Goal: Task Accomplishment & Management: Manage account settings

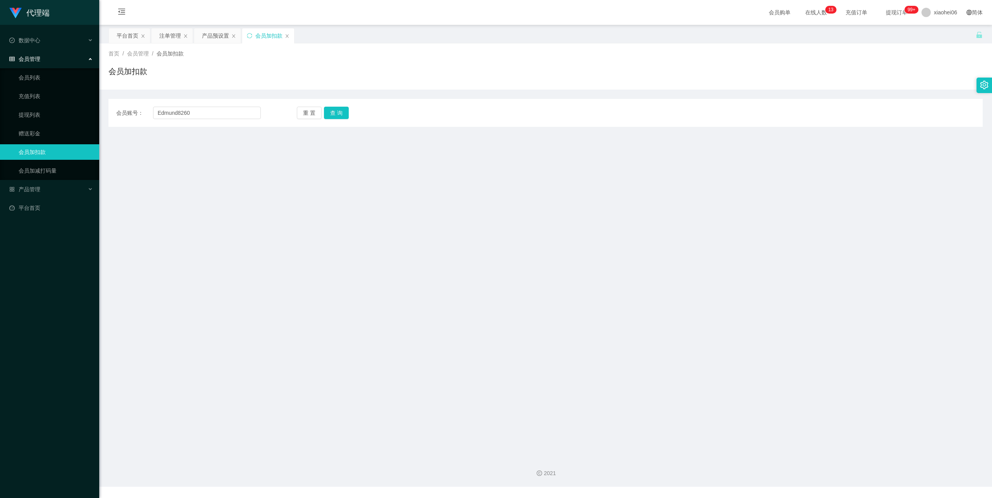
type input "Edmund8260"
click at [334, 106] on div "会员账号： Edmund8260 重 置 查 询 会员账号 会员姓名 账号余额 操作类型 人工加款 人工扣款 金额 确 定" at bounding box center [546, 113] width 874 height 28
click at [338, 112] on button "查 询" at bounding box center [336, 113] width 25 height 12
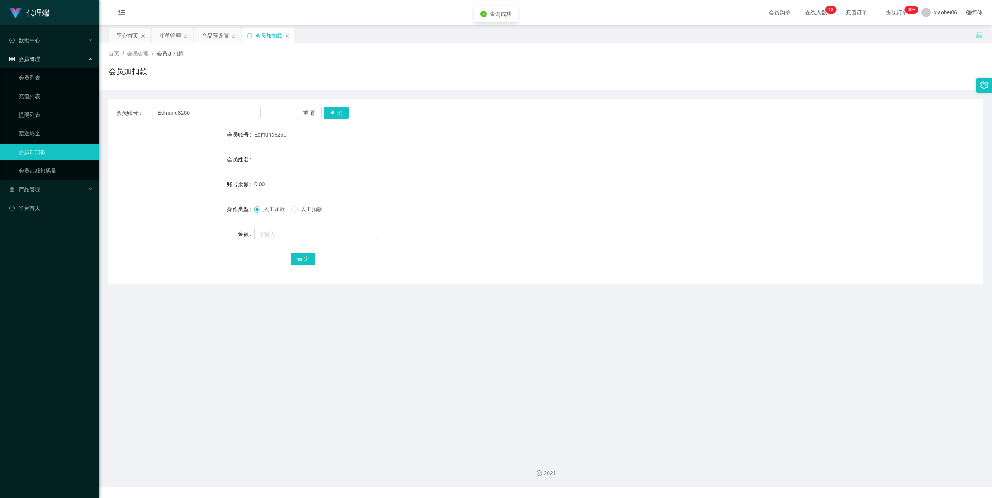
drag, startPoint x: 376, startPoint y: 193, endPoint x: 371, endPoint y: 195, distance: 4.5
click at [376, 193] on form "会员账号 Edmund8260 会员姓名 账号余额 0.00 操作类型 人工加款 人工扣款 金额 确 定" at bounding box center [546, 197] width 874 height 140
click at [302, 237] on input "text" at bounding box center [316, 234] width 124 height 12
type input "100"
click at [310, 255] on button "确 定" at bounding box center [303, 259] width 25 height 12
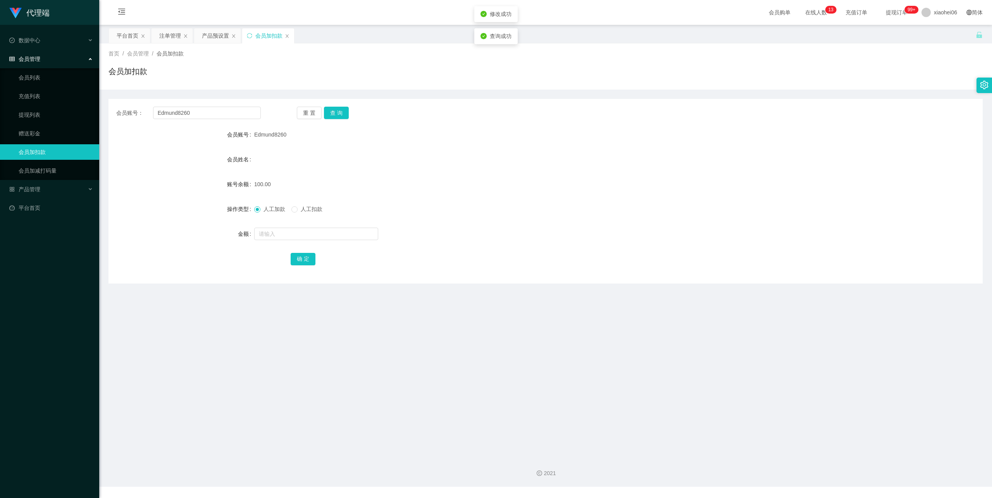
drag, startPoint x: 600, startPoint y: 152, endPoint x: 658, endPoint y: 134, distance: 60.6
click at [625, 145] on form "会员账号 Edmund8260 会员姓名 账号余额 100.00 操作类型 人工加款 人工扣款 金额 确 定" at bounding box center [546, 197] width 874 height 140
drag, startPoint x: 199, startPoint y: 113, endPoint x: 140, endPoint y: 128, distance: 61.0
click at [0, 114] on section "代理端 数据中心 会员管理 会员列表 充值列表 提现列表 赠送彩金 会员加扣款 会员加减打码量 产品管理 平台首页 保存配置 重置配置 整体风格设置 主题色 …" at bounding box center [496, 243] width 992 height 486
paste input "Chenleong"
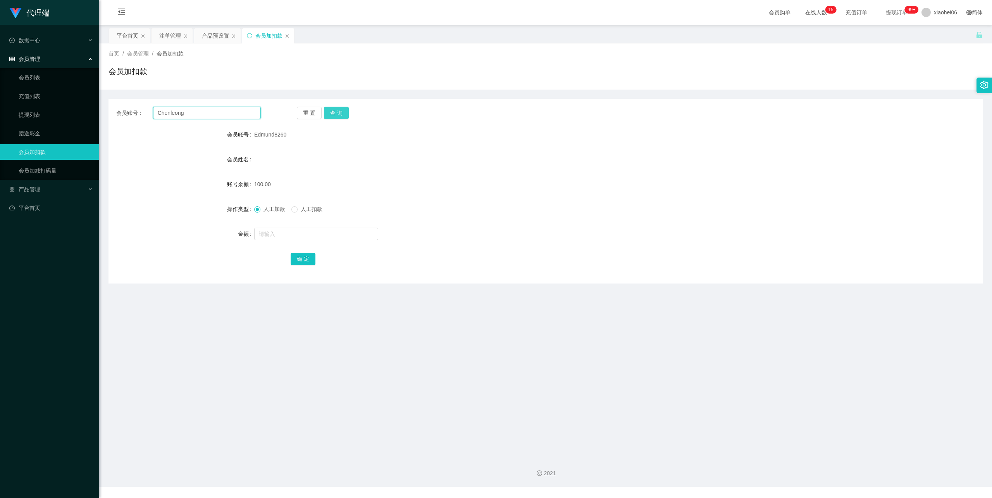
type input "Chenleong"
click at [333, 115] on button "查 询" at bounding box center [336, 113] width 25 height 12
click at [298, 234] on input "text" at bounding box center [316, 234] width 124 height 12
type input "100"
drag, startPoint x: 300, startPoint y: 264, endPoint x: 327, endPoint y: 254, distance: 29.0
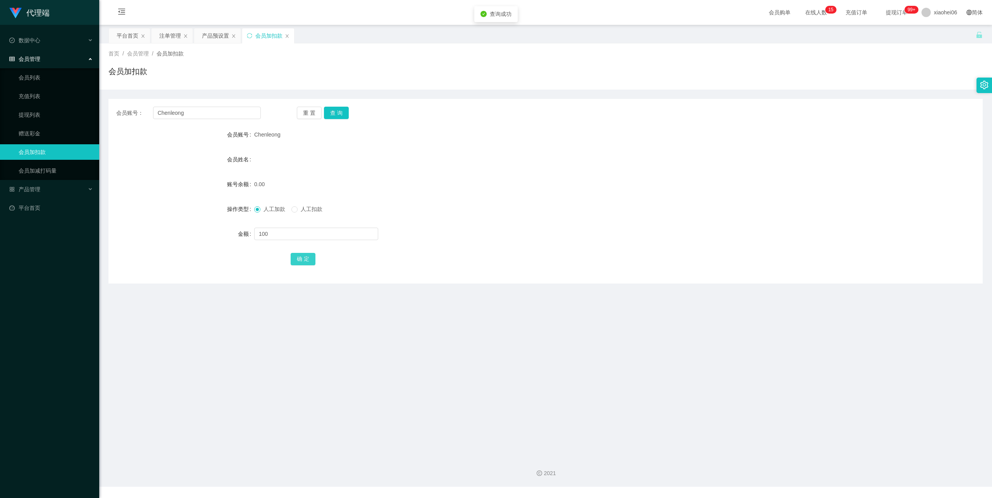
click at [300, 264] on button "确 定" at bounding box center [303, 259] width 25 height 12
click at [699, 147] on form "会员账号 Chenleong 会员姓名 账号余额 0.00 操作类型 人工加款 人工扣款 金额 确 定" at bounding box center [546, 197] width 874 height 140
click at [216, 36] on div "产品预设置" at bounding box center [215, 35] width 27 height 15
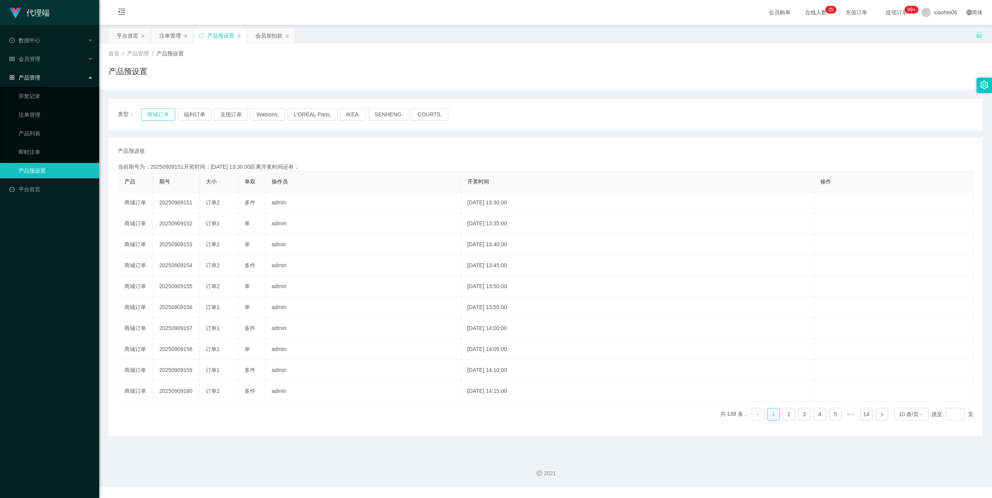
click at [159, 115] on button "商城订单" at bounding box center [158, 114] width 34 height 12
click at [172, 36] on div "注单管理" at bounding box center [170, 35] width 22 height 15
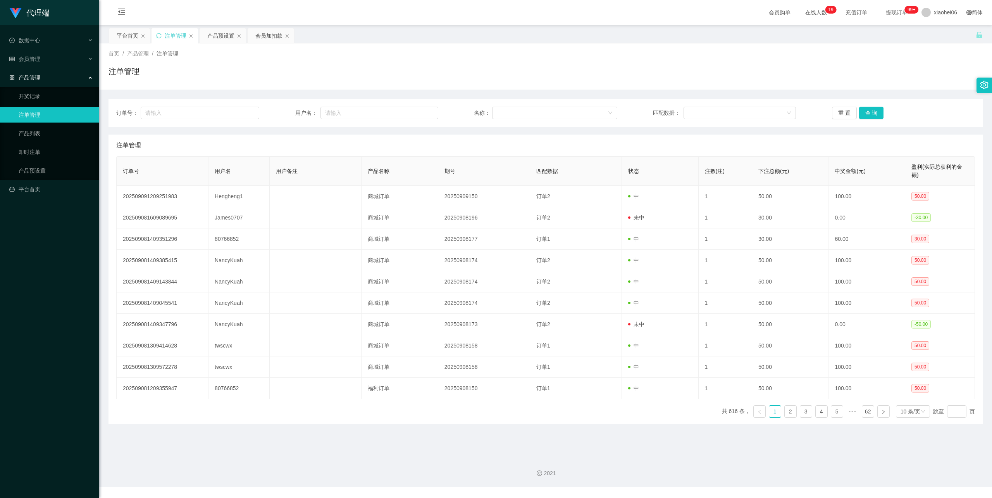
click at [321, 131] on div "订单号： 用户名： 名称： 匹配数据： 重 置 查 询 注单管理 订单号 用户名 用户备注 产品名称 期号 匹配数据 状态 注数(注) 下注总额(元) 中奖金…" at bounding box center [546, 261] width 874 height 325
click at [222, 34] on div "产品预设置" at bounding box center [220, 35] width 27 height 15
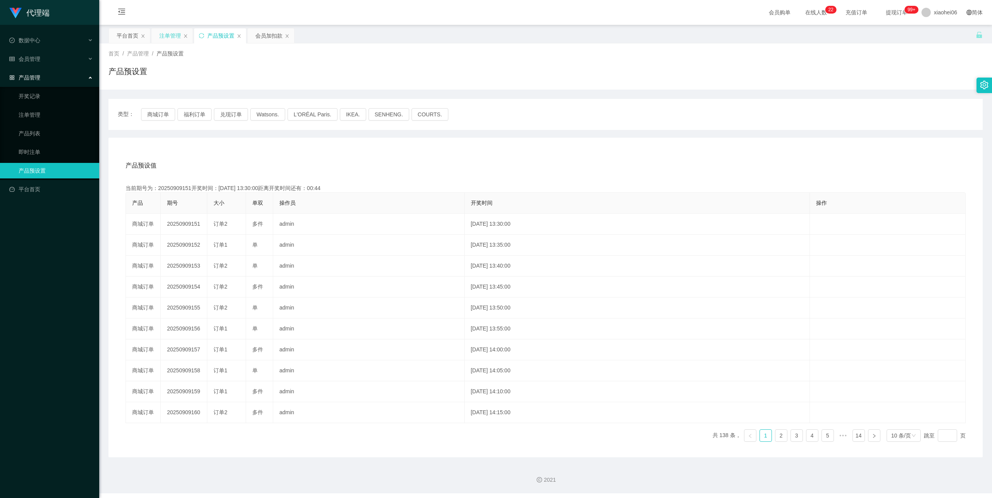
click at [160, 34] on div "注单管理" at bounding box center [170, 35] width 22 height 15
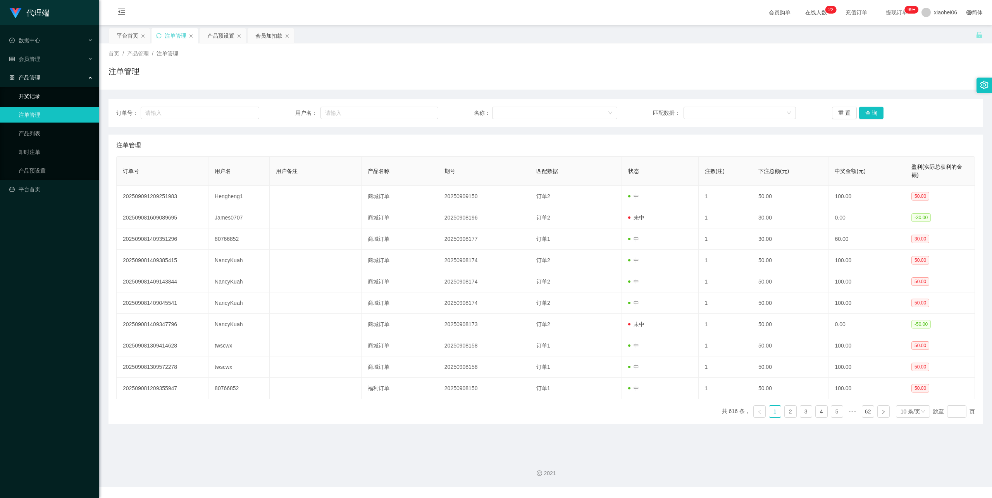
click at [34, 90] on link "开奖记录" at bounding box center [56, 96] width 74 height 16
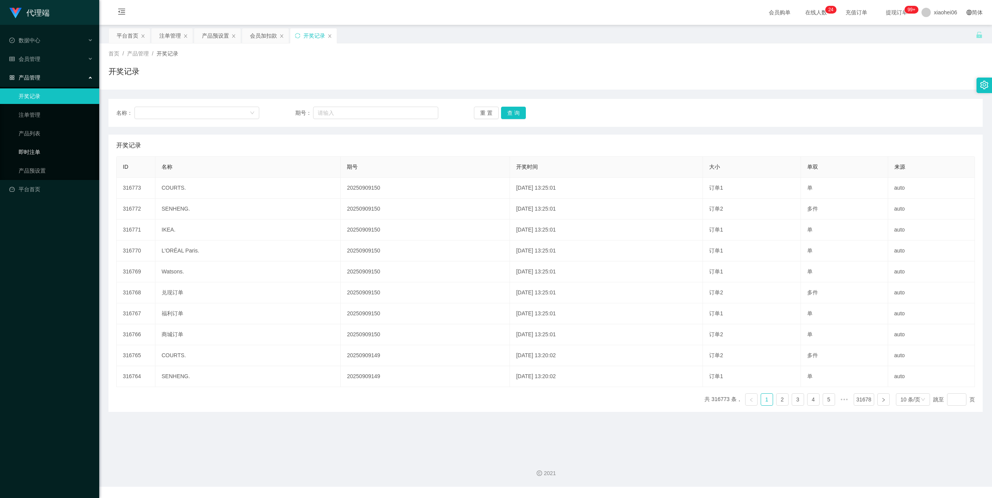
click at [29, 145] on link "即时注单" at bounding box center [56, 152] width 74 height 16
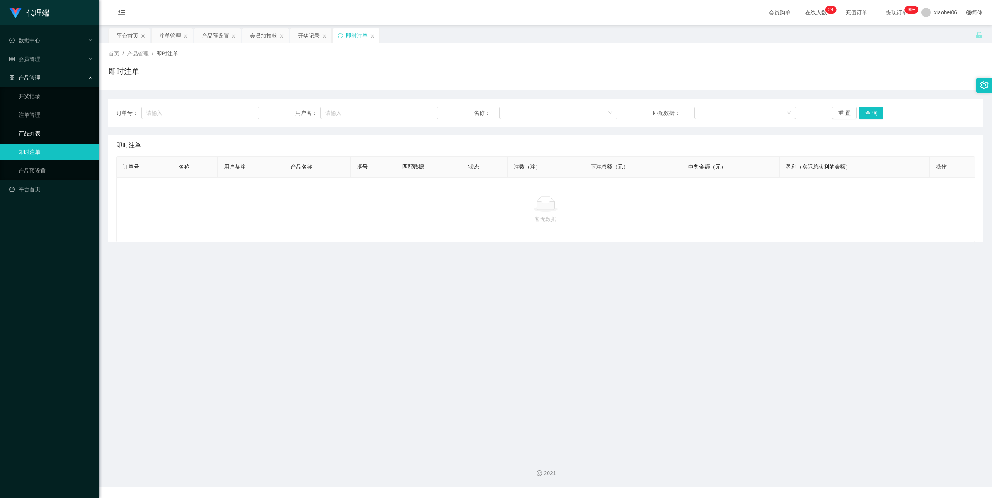
click at [34, 127] on link "产品列表" at bounding box center [56, 134] width 74 height 16
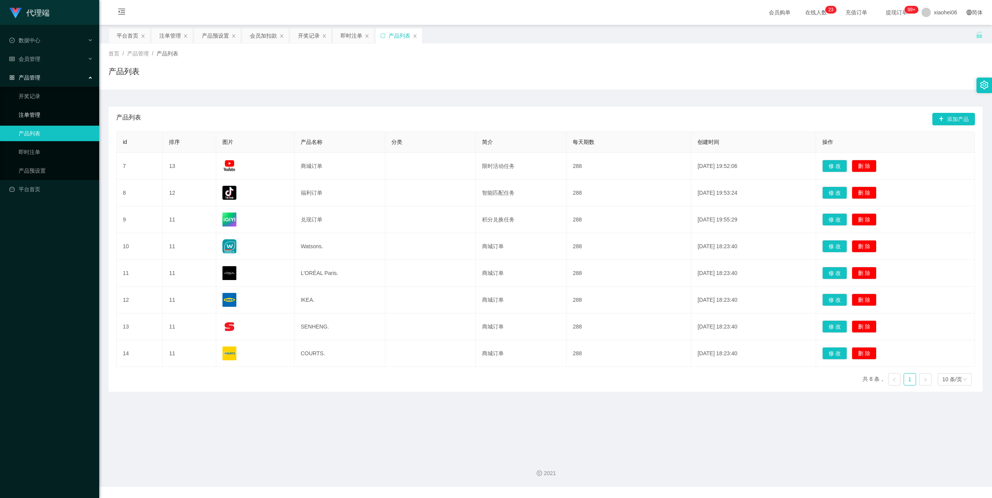
click at [33, 107] on link "注单管理" at bounding box center [56, 115] width 74 height 16
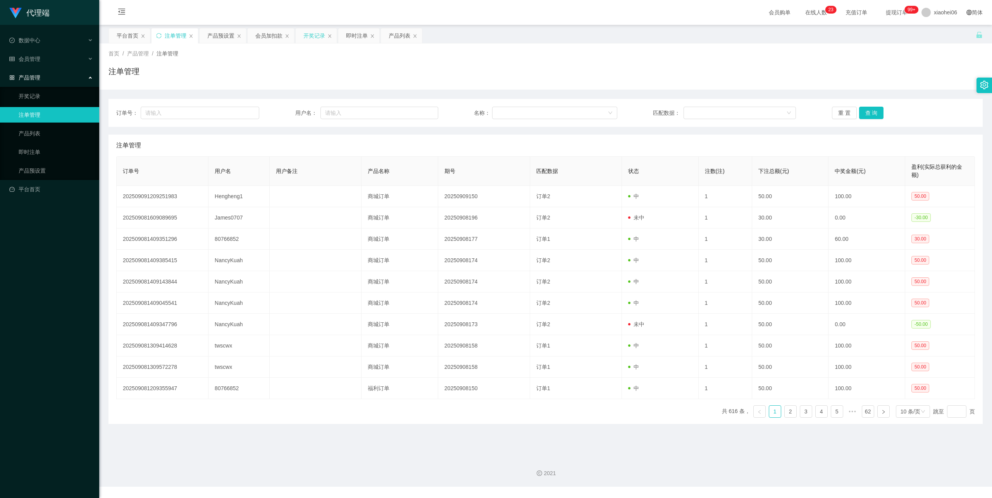
click at [328, 34] on div "开奖记录" at bounding box center [316, 35] width 41 height 15
click at [329, 34] on icon "图标: close" at bounding box center [330, 36] width 5 height 5
click at [328, 39] on div "即时注单" at bounding box center [316, 35] width 41 height 15
click at [371, 38] on icon "图标: close" at bounding box center [372, 36] width 5 height 5
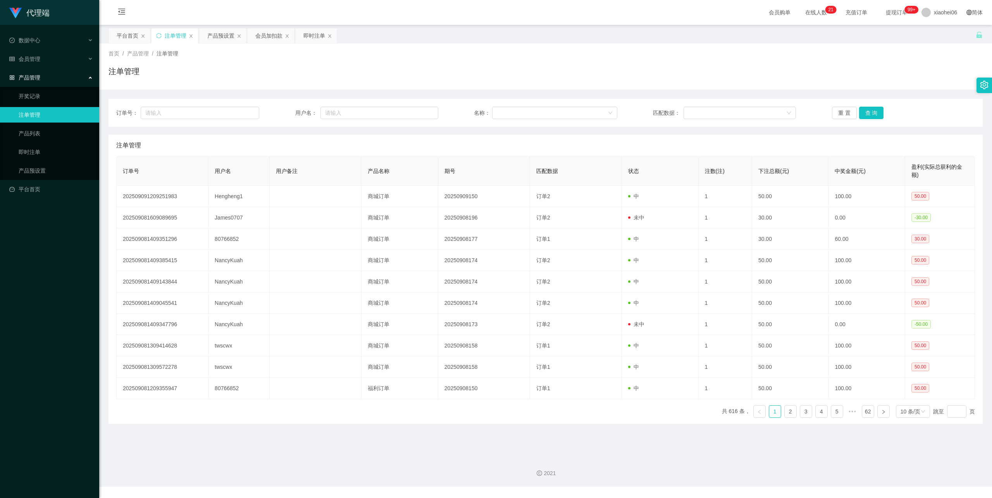
drag, startPoint x: 433, startPoint y: 72, endPoint x: 570, endPoint y: 4, distance: 152.7
click at [434, 72] on div "注单管理" at bounding box center [546, 75] width 874 height 18
click at [330, 36] on icon "图标: close" at bounding box center [330, 36] width 5 height 5
click at [487, 72] on div "注单管理" at bounding box center [546, 75] width 874 height 18
click at [268, 32] on div "会员加扣款" at bounding box center [268, 35] width 27 height 15
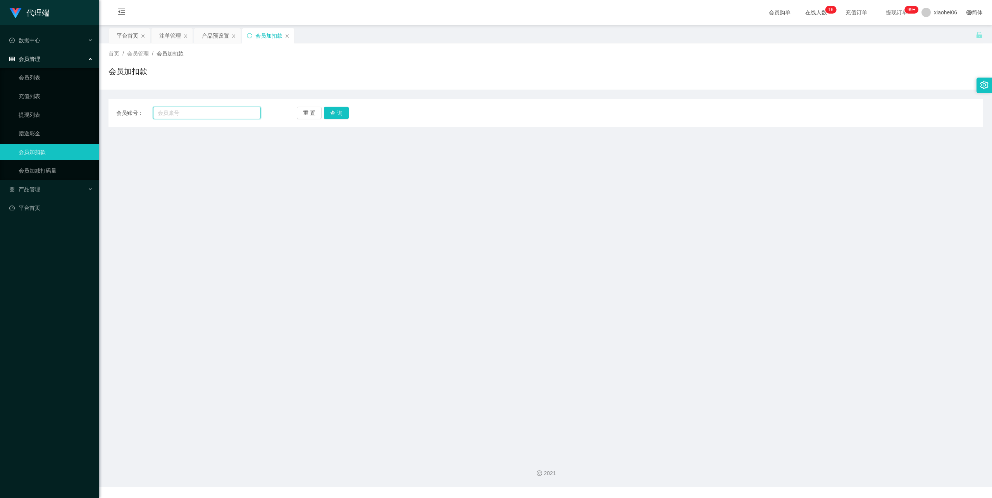
click at [190, 110] on input "text" at bounding box center [207, 113] width 108 height 12
paste input "edmund"
click at [334, 112] on button "查 询" at bounding box center [336, 113] width 25 height 12
drag, startPoint x: 185, startPoint y: 112, endPoint x: 22, endPoint y: 119, distance: 162.9
click at [9, 124] on section "代理端 数据中心 会员管理 会员列表 充值列表 提现列表 赠送彩金 会员加扣款 会员加减打码量 产品管理 开奖记录 注单管理 产品列表 即时注单 产品预设置 …" at bounding box center [496, 243] width 992 height 486
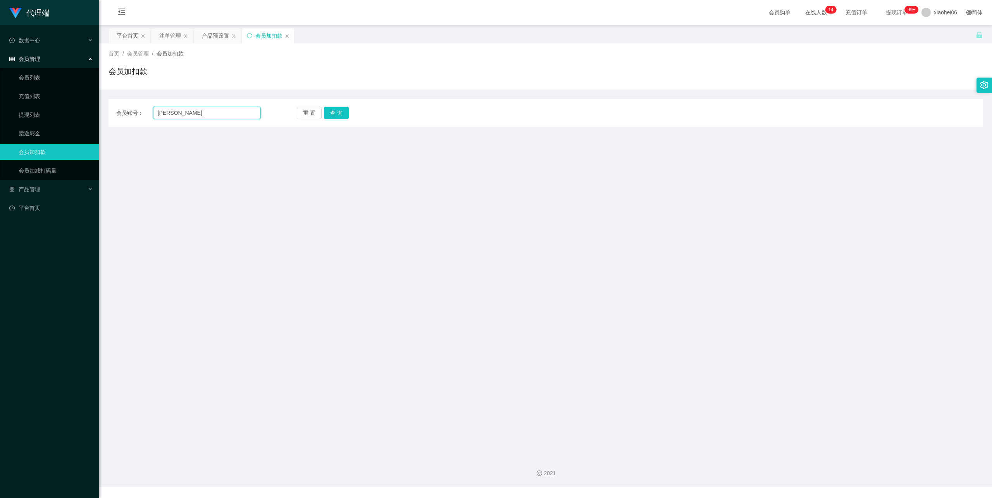
paste input "Edmund8260"
type input "Edmund8260"
click at [340, 112] on button "查 询" at bounding box center [336, 113] width 25 height 12
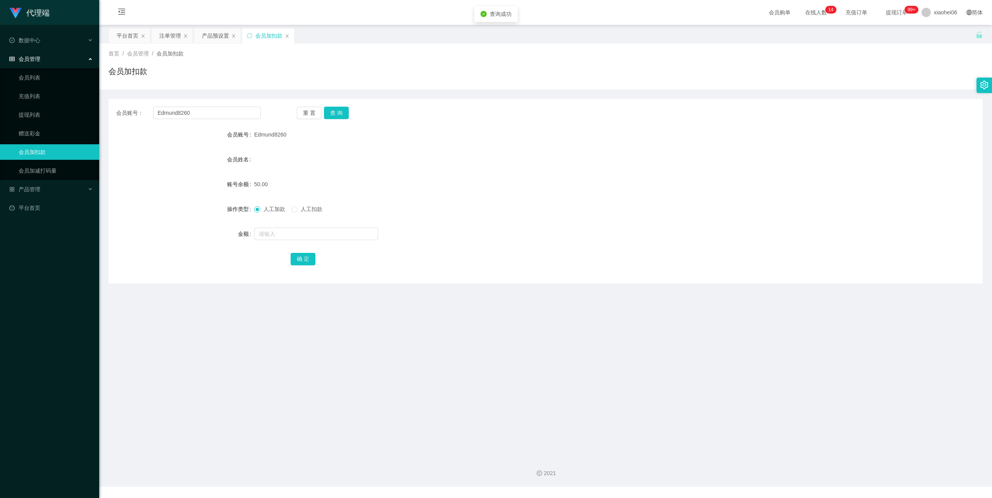
click at [396, 207] on div "人工加款 人工扣款" at bounding box center [509, 209] width 510 height 16
click at [459, 207] on div "人工加款 人工扣款" at bounding box center [509, 209] width 510 height 16
click at [176, 36] on div "注单管理" at bounding box center [170, 35] width 22 height 15
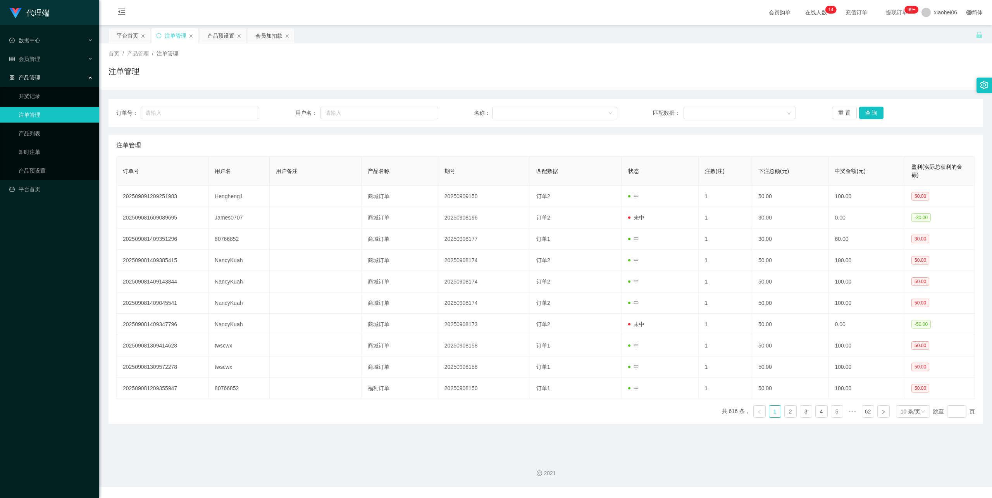
click at [393, 73] on div "注单管理" at bounding box center [546, 75] width 874 height 18
click at [458, 74] on div "注单管理" at bounding box center [546, 75] width 874 height 18
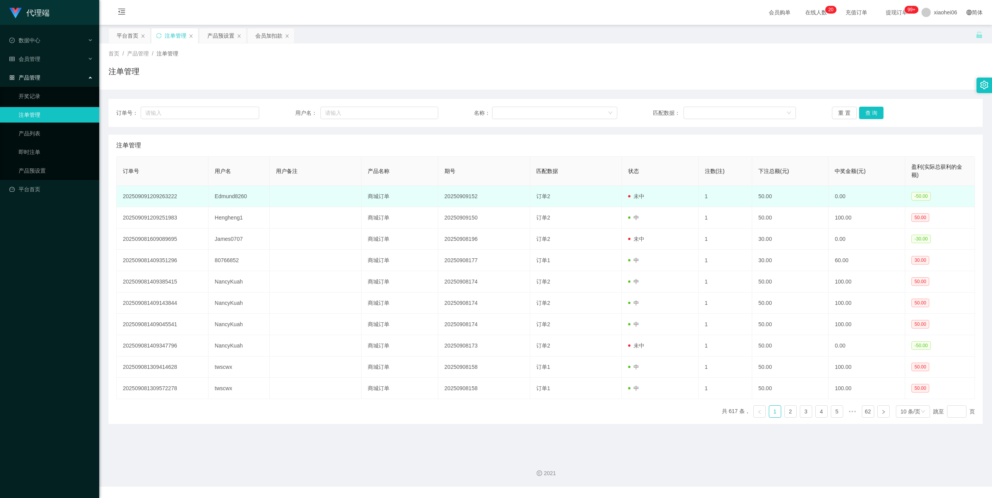
click at [230, 194] on td "Edmund8260" at bounding box center [239, 196] width 61 height 21
drag, startPoint x: 230, startPoint y: 194, endPoint x: 228, endPoint y: 186, distance: 8.3
click at [230, 194] on td "Edmund8260" at bounding box center [239, 196] width 61 height 21
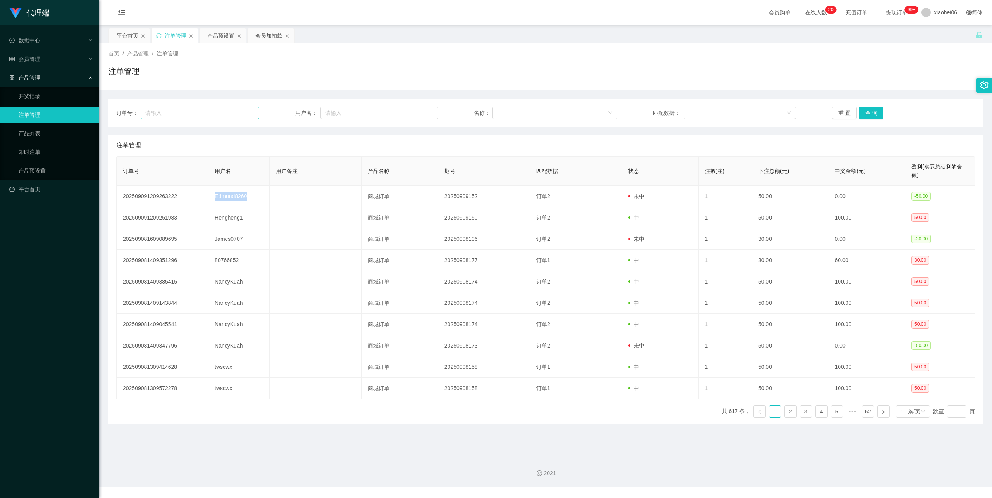
copy td "Edmund8260"
click at [272, 31] on div "会员加扣款" at bounding box center [268, 35] width 27 height 15
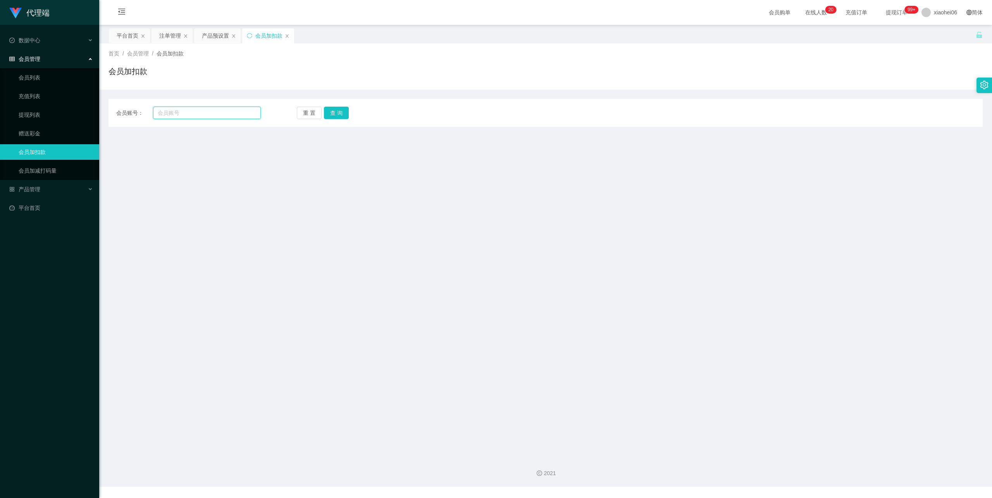
click at [205, 117] on input "text" at bounding box center [207, 113] width 108 height 12
paste input "Edmund8260"
type input "Edmund8260"
click at [331, 112] on button "查 询" at bounding box center [336, 113] width 25 height 12
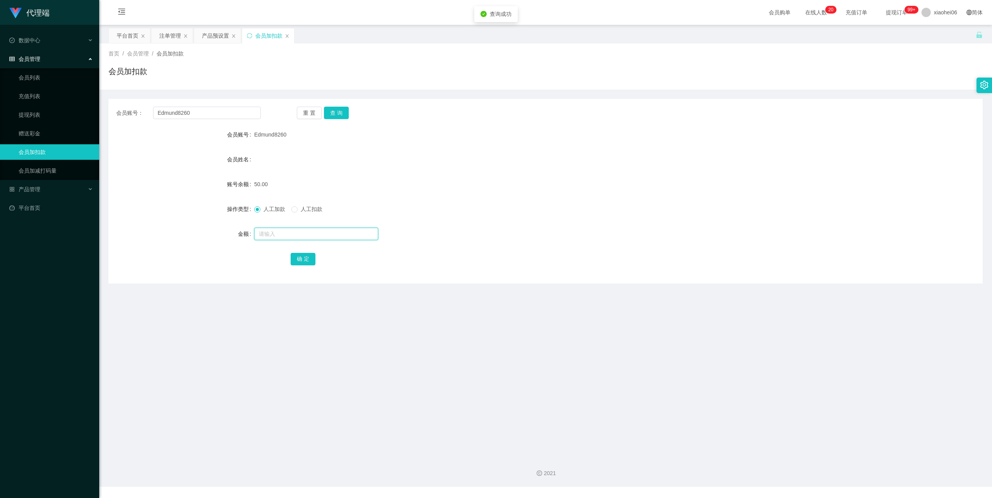
click at [289, 233] on input "text" at bounding box center [316, 234] width 124 height 12
type input "100"
click at [304, 253] on button "确 定" at bounding box center [303, 259] width 25 height 12
click at [598, 152] on div at bounding box center [509, 152] width 510 height 0
click at [126, 34] on div "平台首页" at bounding box center [128, 35] width 22 height 15
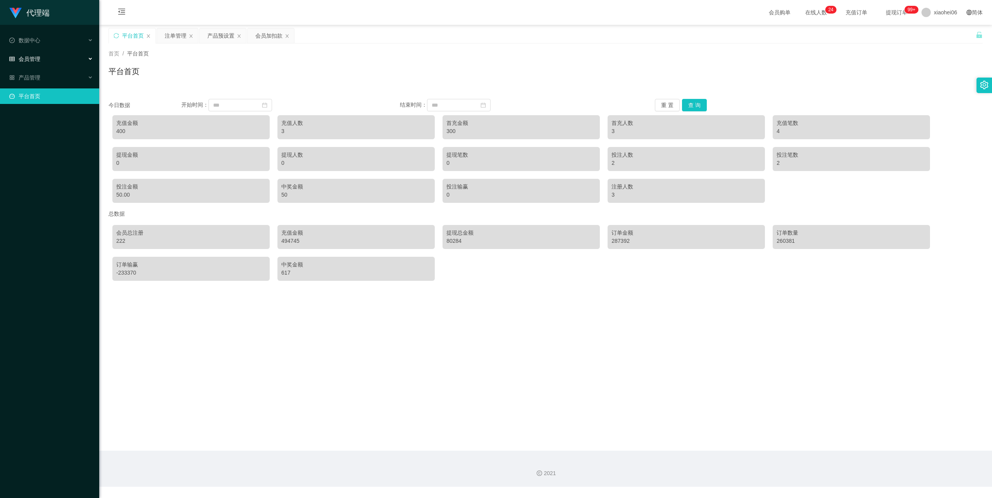
click at [52, 55] on div "会员管理" at bounding box center [49, 59] width 99 height 16
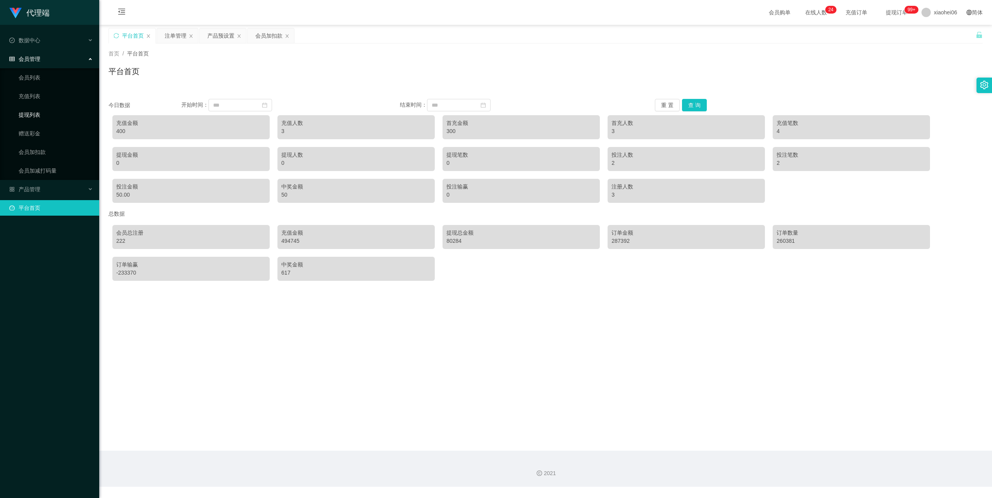
click at [35, 112] on link "提现列表" at bounding box center [56, 115] width 74 height 16
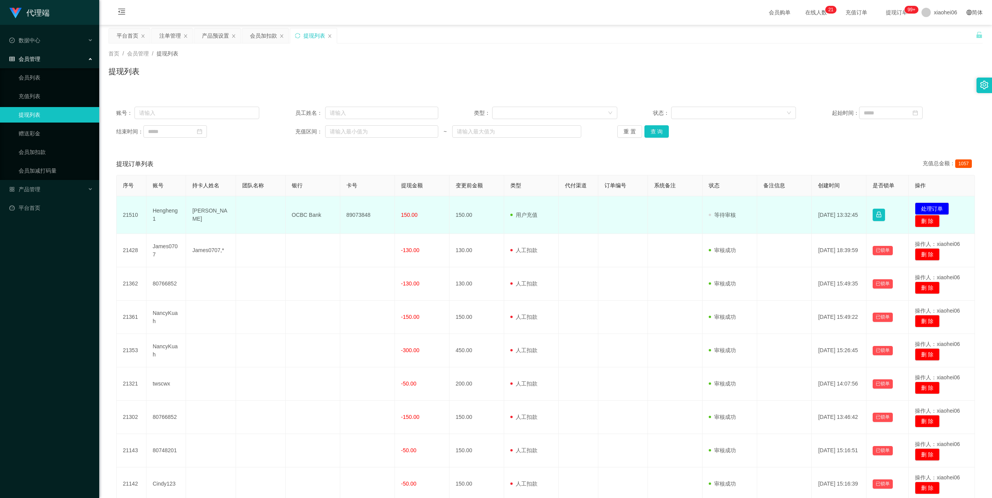
click at [196, 216] on td "[PERSON_NAME]" at bounding box center [211, 215] width 50 height 38
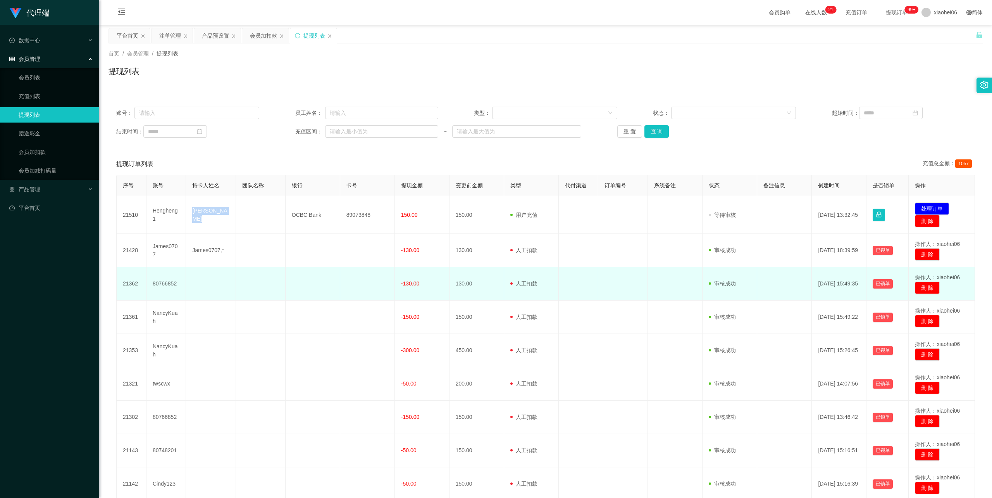
copy td "[PERSON_NAME]"
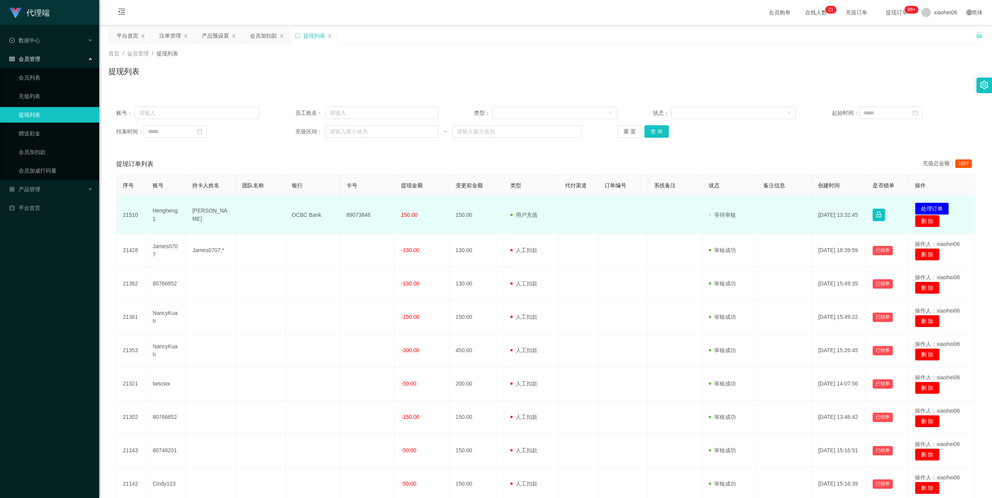
click at [300, 214] on td "OCBC Bank" at bounding box center [313, 215] width 55 height 38
click at [300, 215] on td "OCBC Bank" at bounding box center [313, 215] width 55 height 38
copy td "OCBC Bank"
click at [361, 210] on td "89073848" at bounding box center [367, 215] width 55 height 38
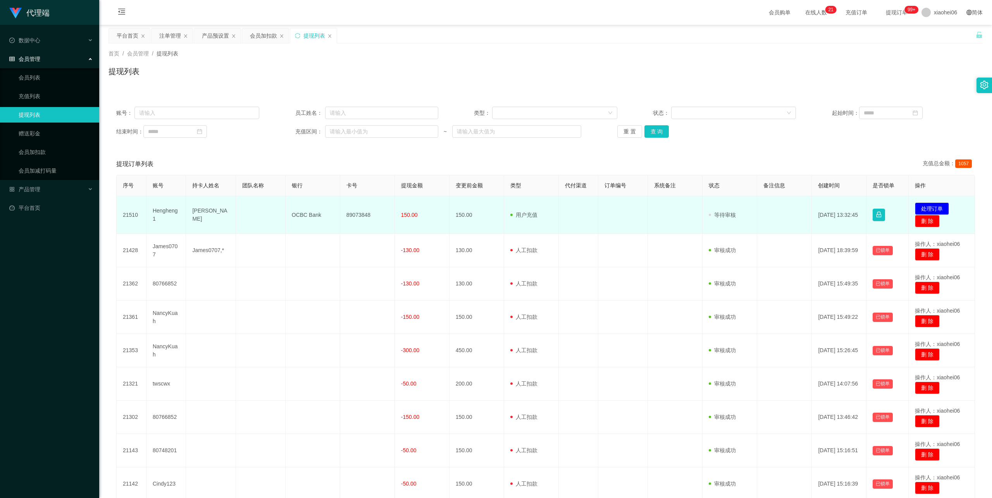
click at [361, 211] on td "89073848" at bounding box center [367, 215] width 55 height 38
copy td "89073848"
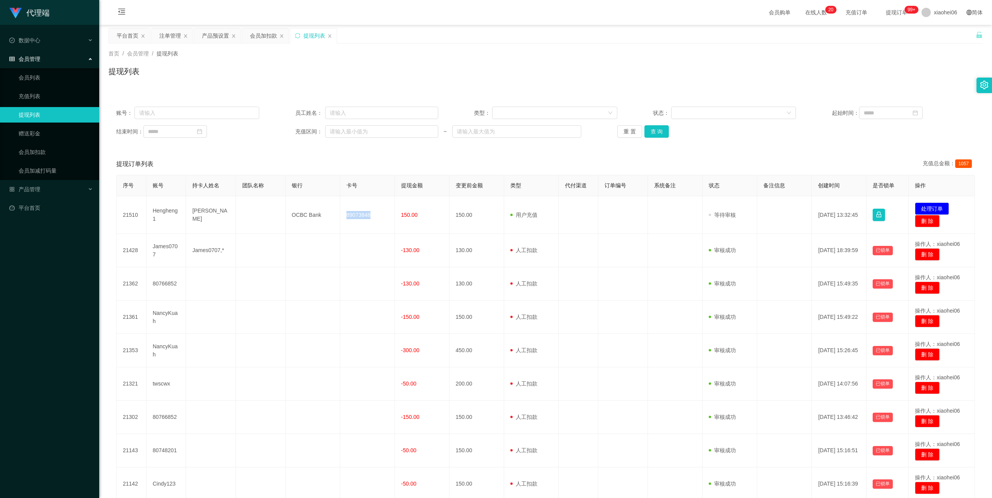
click at [640, 45] on div "首页 / 会员管理 / 提现列表 / 提现列表" at bounding box center [545, 66] width 893 height 46
click at [419, 168] on div "提现订单列表 充值总金额： 1057" at bounding box center [545, 164] width 859 height 22
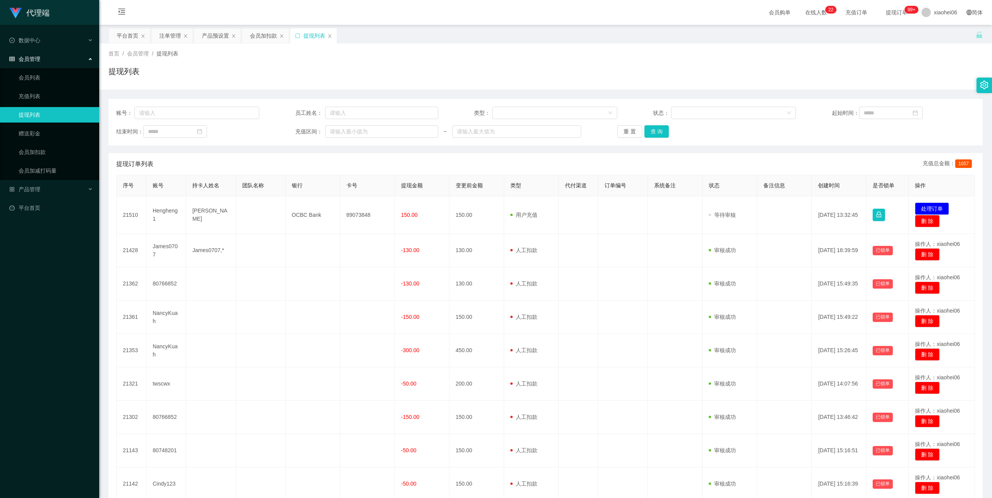
click at [554, 41] on div "平台首页 注单管理 产品预设置 会员加扣款 提现列表" at bounding box center [542, 41] width 867 height 27
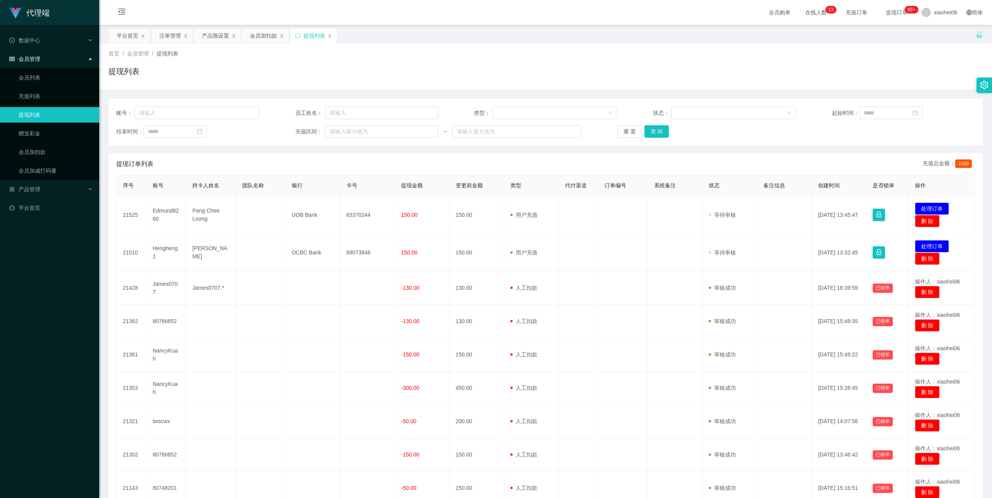
click at [581, 67] on div "提现列表" at bounding box center [546, 75] width 874 height 18
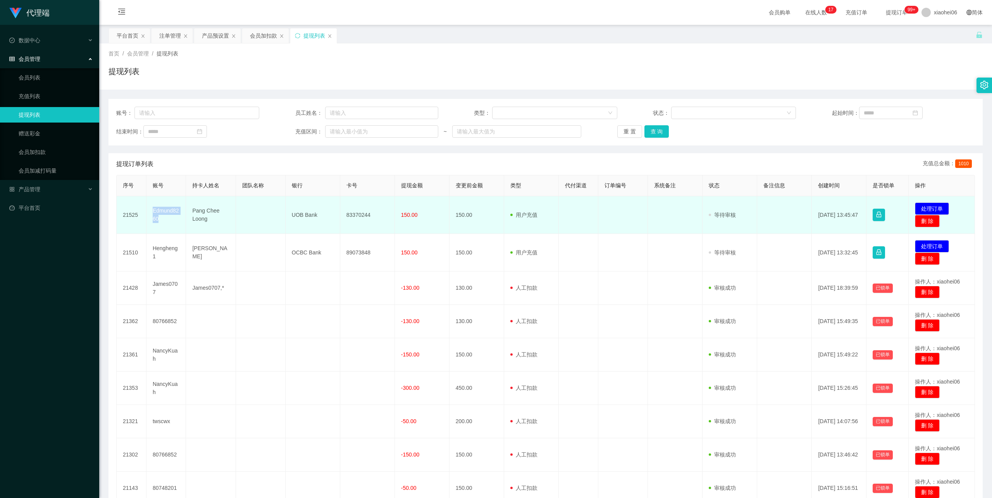
drag, startPoint x: 167, startPoint y: 217, endPoint x: 153, endPoint y: 209, distance: 17.0
click at [153, 209] on td "Edmund8260" at bounding box center [167, 215] width 40 height 38
copy td "Edmund8260"
click at [209, 219] on td "Pang Chee Loong" at bounding box center [211, 215] width 50 height 38
drag, startPoint x: 209, startPoint y: 219, endPoint x: 190, endPoint y: 207, distance: 23.1
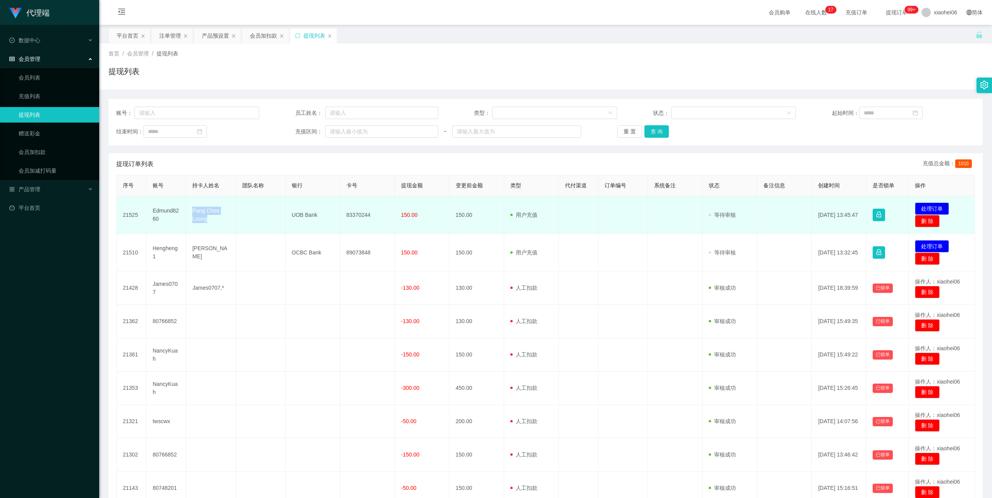
click at [190, 207] on td "Pang Chee Loong" at bounding box center [211, 215] width 50 height 38
copy td "Pang Chee Loong"
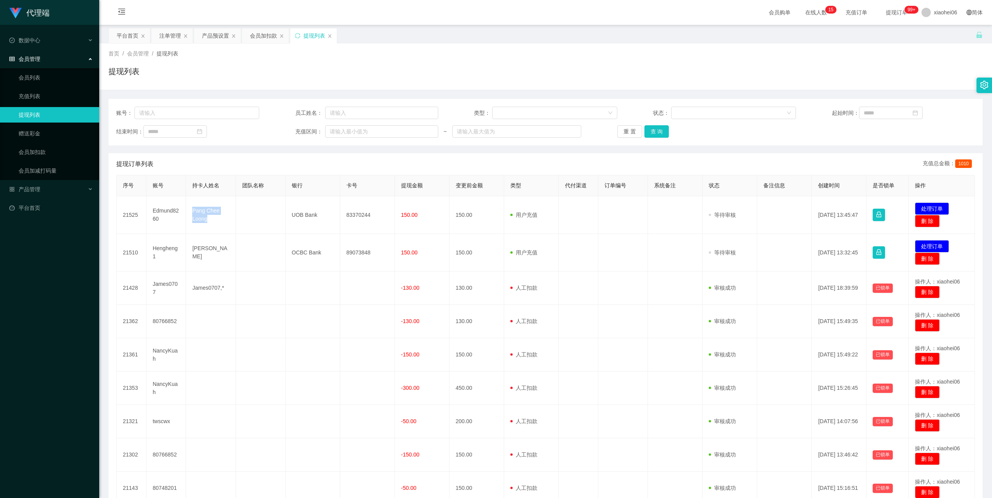
click at [496, 59] on div "首页 / 会员管理 / 提现列表 / 提现列表" at bounding box center [546, 67] width 874 height 34
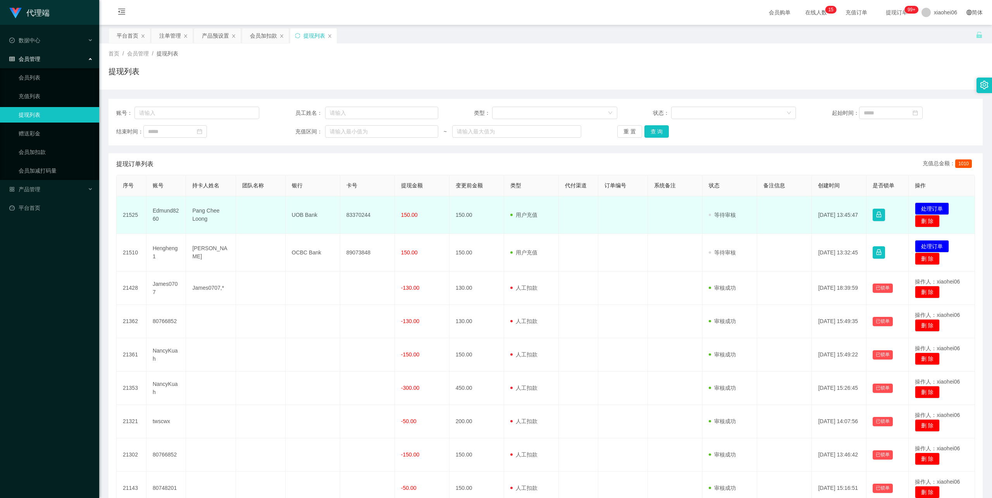
click at [303, 214] on td "UOB Bank" at bounding box center [313, 215] width 55 height 38
copy td "UOB Bank"
click at [360, 213] on td "83370244" at bounding box center [367, 215] width 55 height 38
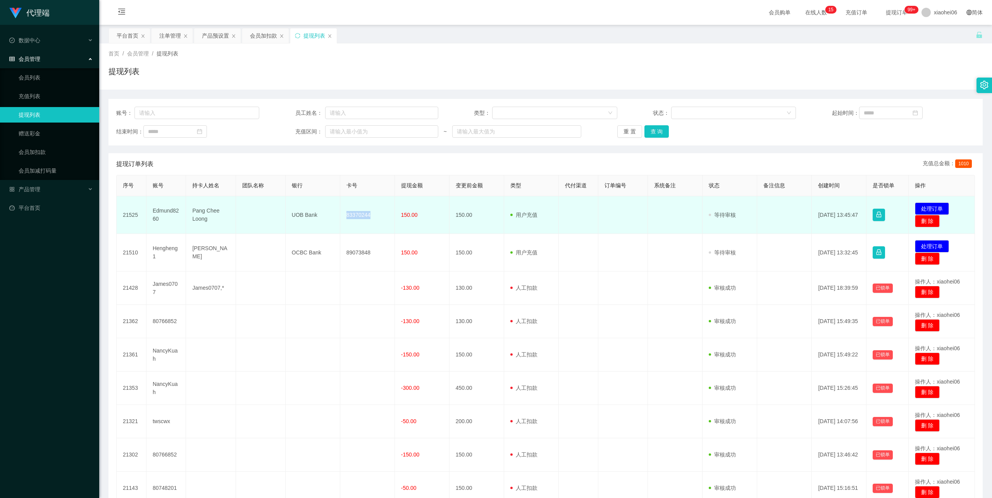
click at [360, 213] on td "83370244" at bounding box center [367, 215] width 55 height 38
copy td "83370244"
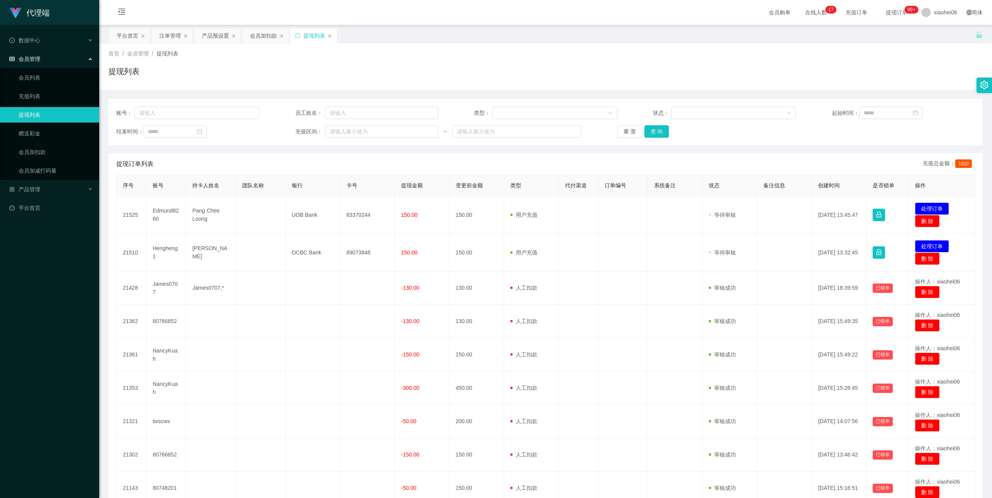
click at [633, 52] on div "首页 / 会员管理 / 提现列表 /" at bounding box center [546, 54] width 874 height 8
click at [253, 36] on div "会员加扣款" at bounding box center [263, 35] width 27 height 15
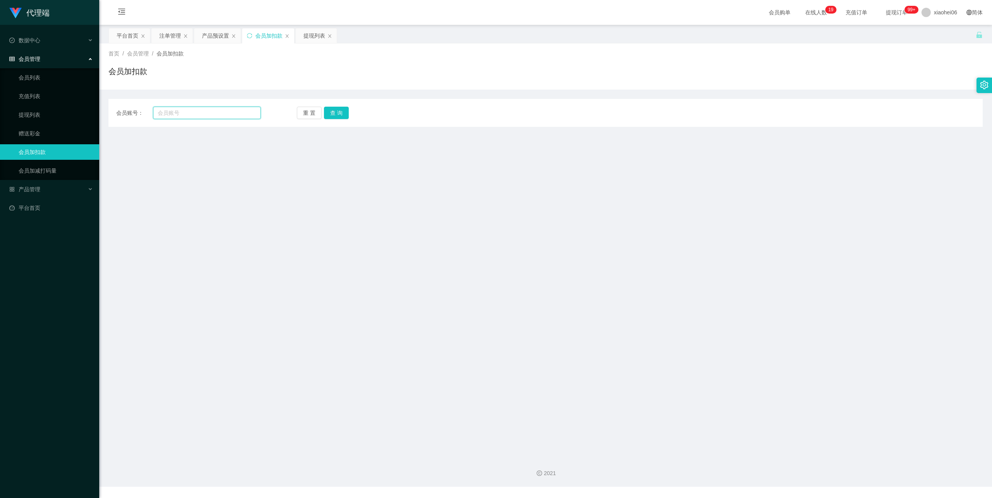
click at [203, 110] on input "text" at bounding box center [207, 113] width 108 height 12
paste input "Edmund8260"
type input "Edmund8260"
click at [336, 109] on button "查 询" at bounding box center [336, 113] width 25 height 12
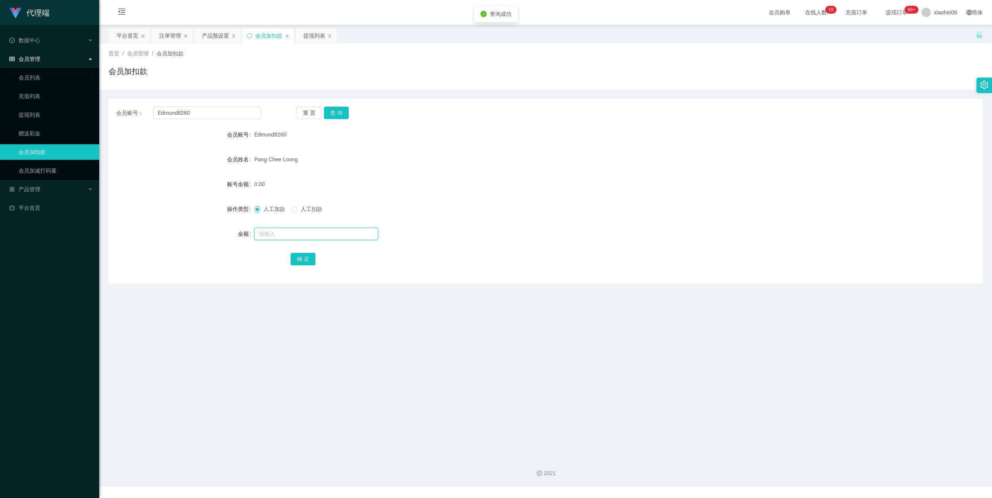
click at [273, 236] on input "text" at bounding box center [316, 234] width 124 height 12
type input "83"
click at [303, 267] on div "会员账号： Edmund8260 重 置 查 询 会员账号 Edmund8260 会员姓名 Pang Chee Loong 账号余额 0.00 操作类型 人工…" at bounding box center [546, 191] width 874 height 184
click at [293, 257] on button "确 定" at bounding box center [303, 259] width 25 height 12
click at [309, 38] on div "提现列表" at bounding box center [314, 35] width 22 height 15
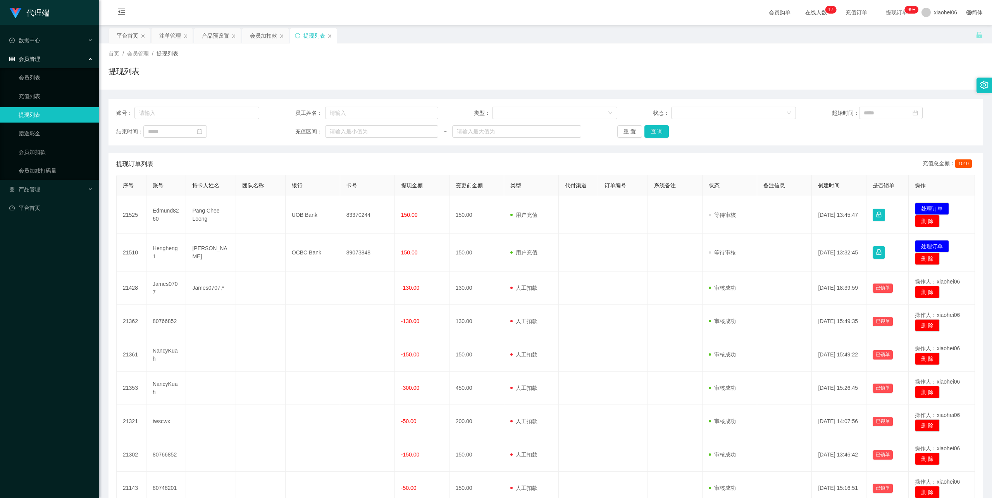
click at [416, 79] on div "提现列表" at bounding box center [546, 75] width 874 height 18
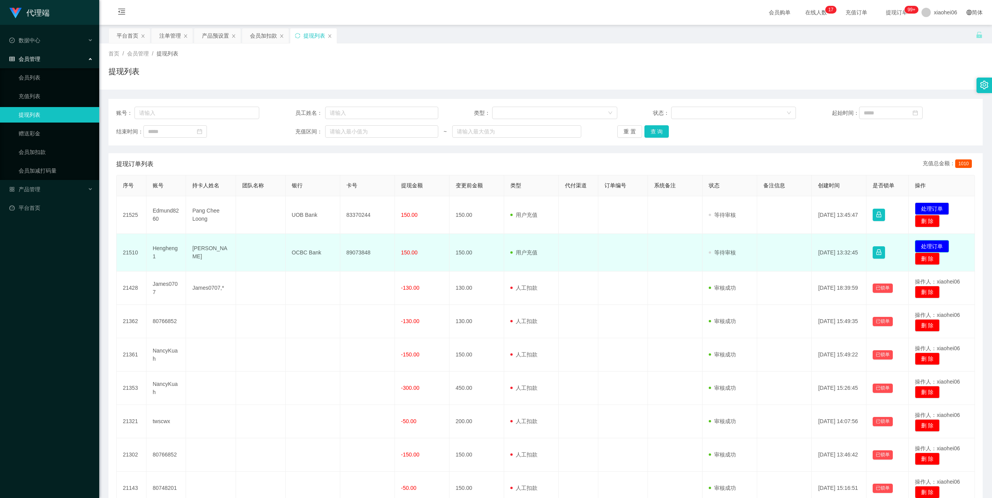
click at [933, 246] on button "处理订单" at bounding box center [932, 246] width 34 height 12
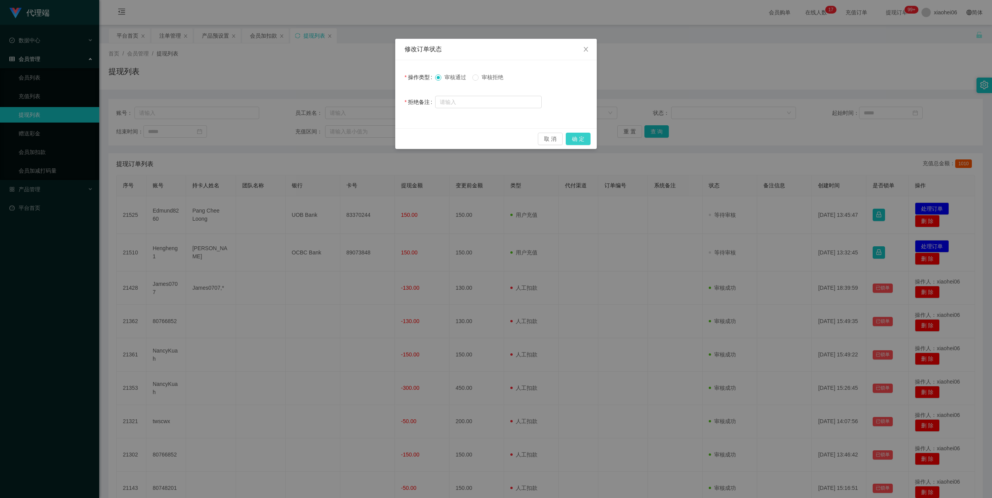
click at [582, 138] on button "确 定" at bounding box center [578, 139] width 25 height 12
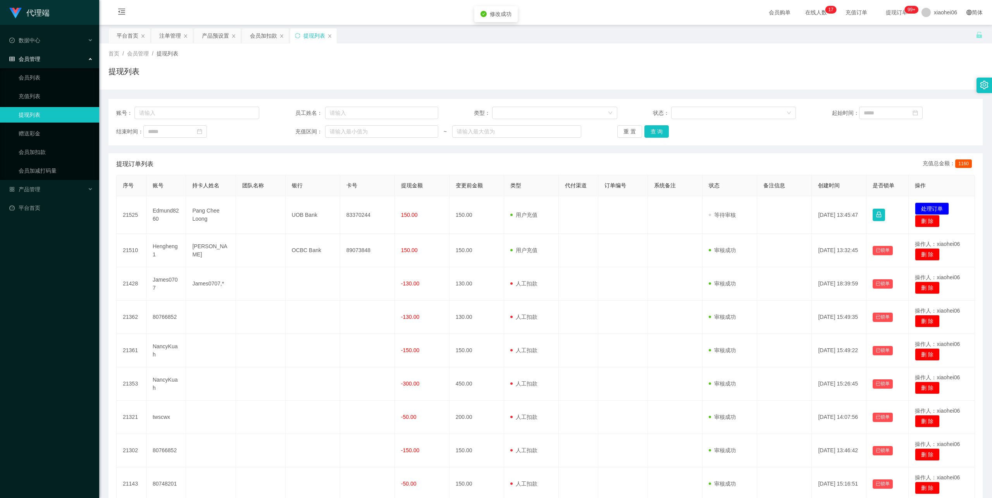
click at [538, 41] on div "平台首页 注单管理 产品预设置 会员加扣款 提现列表" at bounding box center [542, 41] width 867 height 27
drag, startPoint x: 869, startPoint y: 56, endPoint x: 892, endPoint y: 17, distance: 44.9
click at [869, 55] on div "首页 / 会员管理 / 提现列表 /" at bounding box center [546, 54] width 874 height 8
drag, startPoint x: 687, startPoint y: 51, endPoint x: 823, endPoint y: 7, distance: 143.5
click at [688, 50] on div "首页 / 会员管理 / 提现列表 /" at bounding box center [546, 54] width 874 height 8
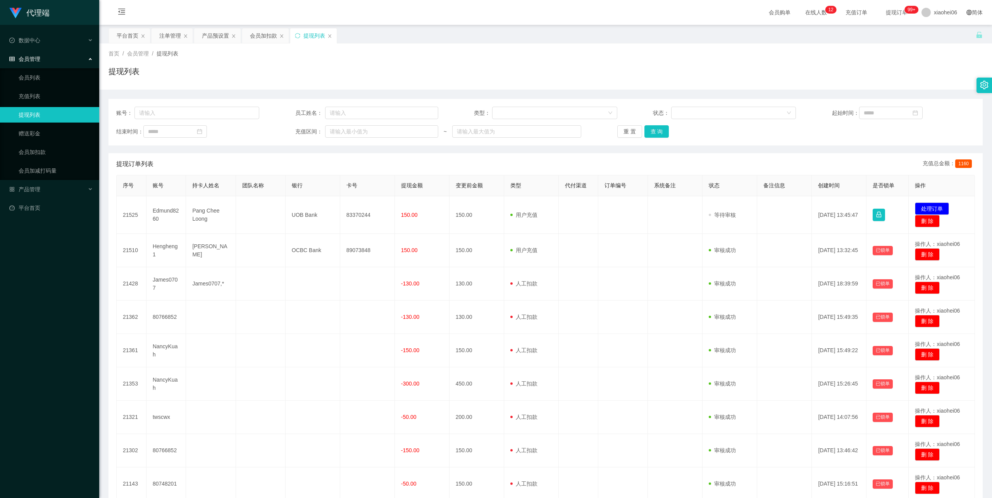
click at [377, 53] on div "首页 / 会员管理 / 提现列表 /" at bounding box center [546, 54] width 874 height 8
click at [444, 72] on div "提现列表" at bounding box center [546, 75] width 874 height 18
click at [414, 45] on div "首页 / 会员管理 / 提现列表 / 提现列表" at bounding box center [545, 66] width 893 height 46
click at [258, 36] on div "会员加扣款" at bounding box center [263, 35] width 27 height 15
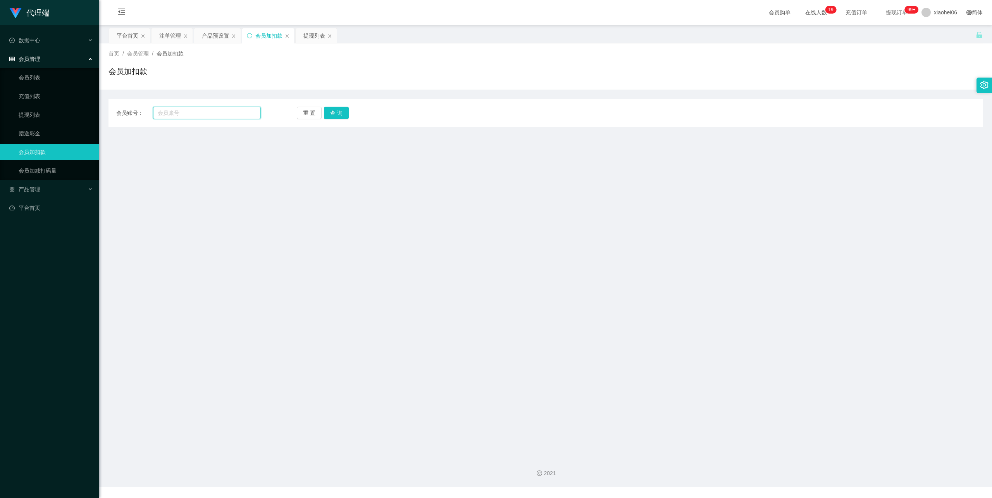
click at [208, 113] on input "text" at bounding box center [207, 113] width 108 height 12
paste input "qwertyuiopp"
type input "qwertyuiopp"
click at [332, 111] on button "查 询" at bounding box center [336, 113] width 25 height 12
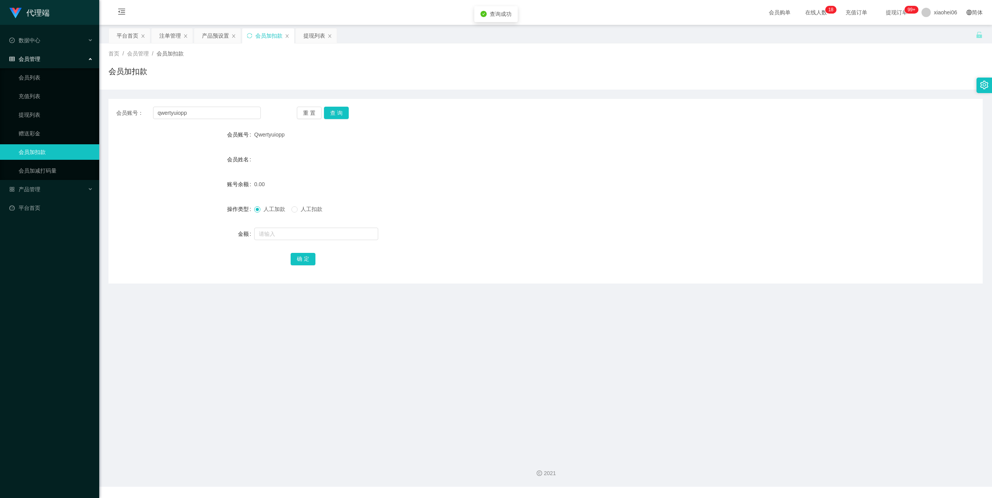
click at [291, 226] on form "会员账号 Qwertyuiopp 会员姓名 账号余额 0.00 操作类型 人工加款 人工扣款 金额 确 定" at bounding box center [546, 197] width 874 height 140
click at [289, 229] on input "text" at bounding box center [316, 234] width 124 height 12
type input "100"
click at [303, 251] on div "确 定" at bounding box center [546, 259] width 510 height 16
click at [306, 254] on button "确 定" at bounding box center [303, 259] width 25 height 12
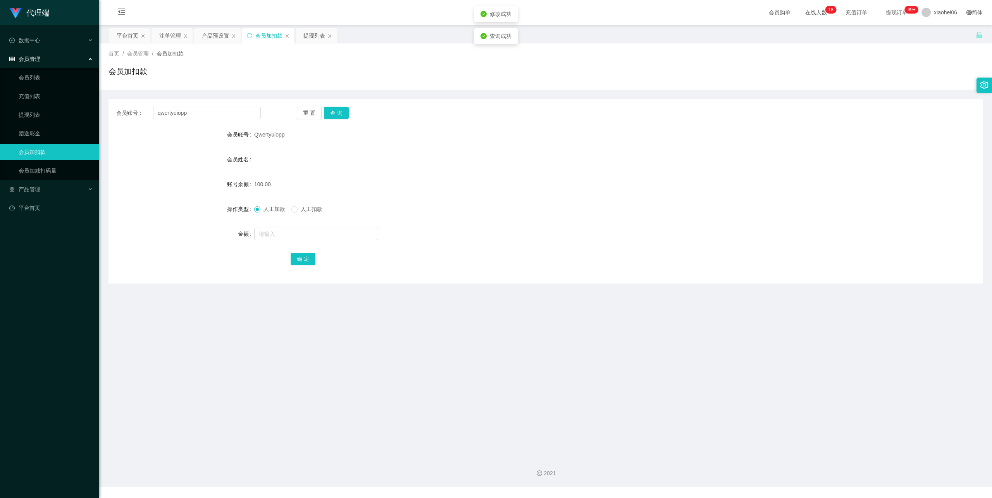
drag, startPoint x: 779, startPoint y: 133, endPoint x: 813, endPoint y: 92, distance: 53.1
click at [780, 131] on div "会员账号 Qwertyuiopp" at bounding box center [546, 135] width 874 height 16
click at [315, 34] on div "提现列表" at bounding box center [314, 35] width 22 height 15
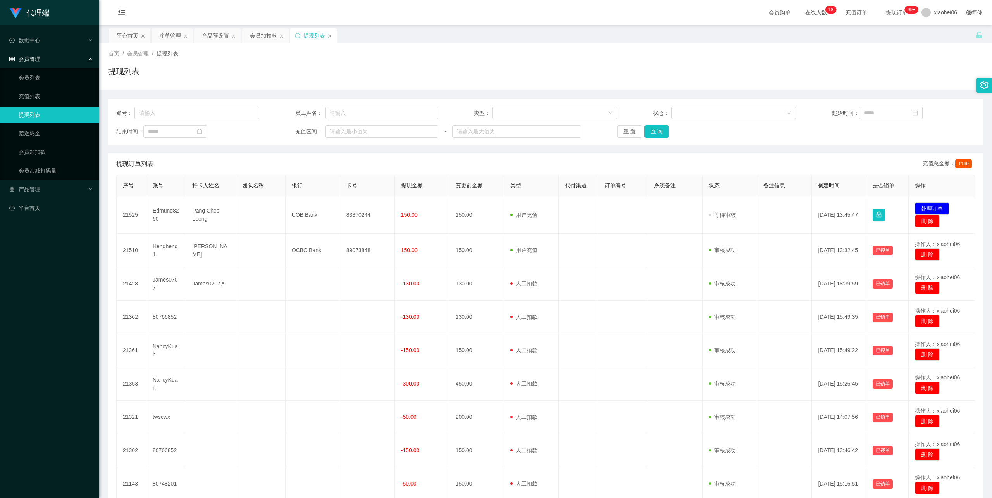
click at [456, 60] on div "首页 / 会员管理 / 提现列表 / 提现列表" at bounding box center [546, 67] width 874 height 34
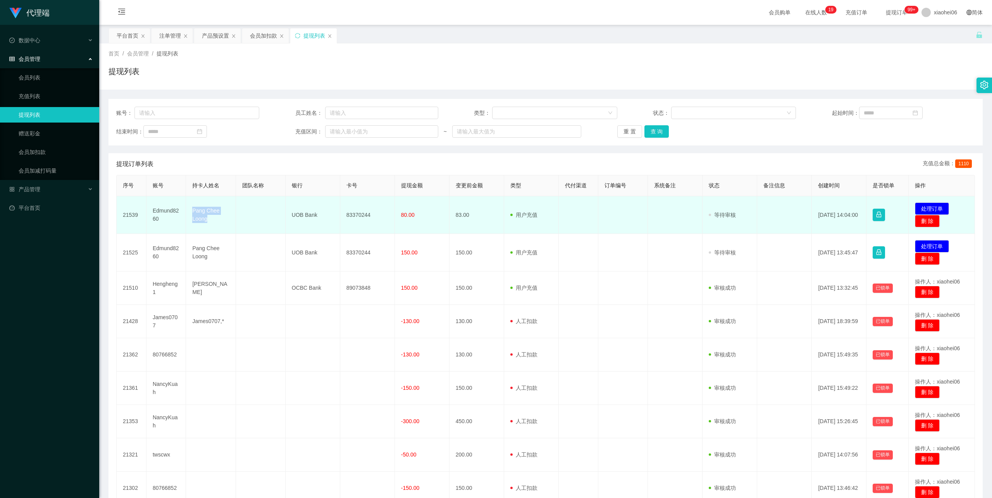
drag, startPoint x: 212, startPoint y: 219, endPoint x: 191, endPoint y: 210, distance: 22.9
click at [191, 210] on td "Pang Chee Loong" at bounding box center [211, 215] width 50 height 38
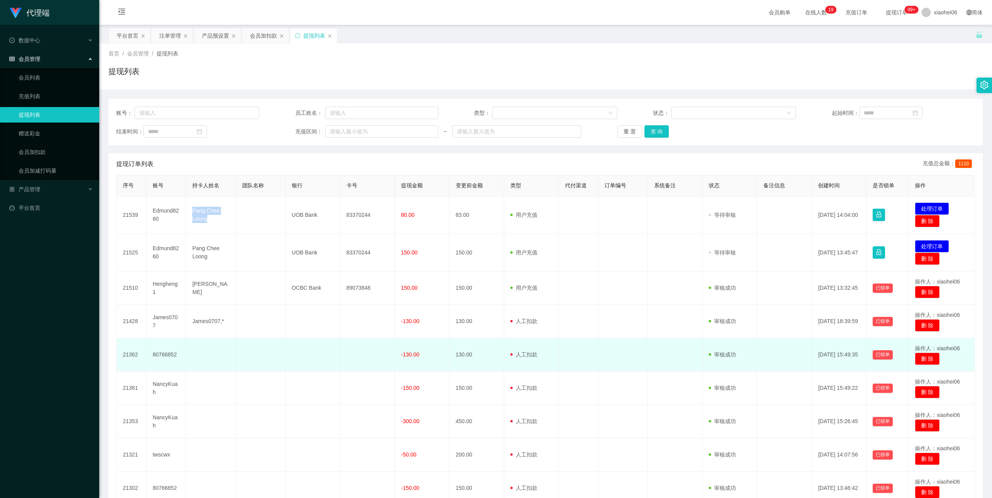
copy td "Pang Chee Loong"
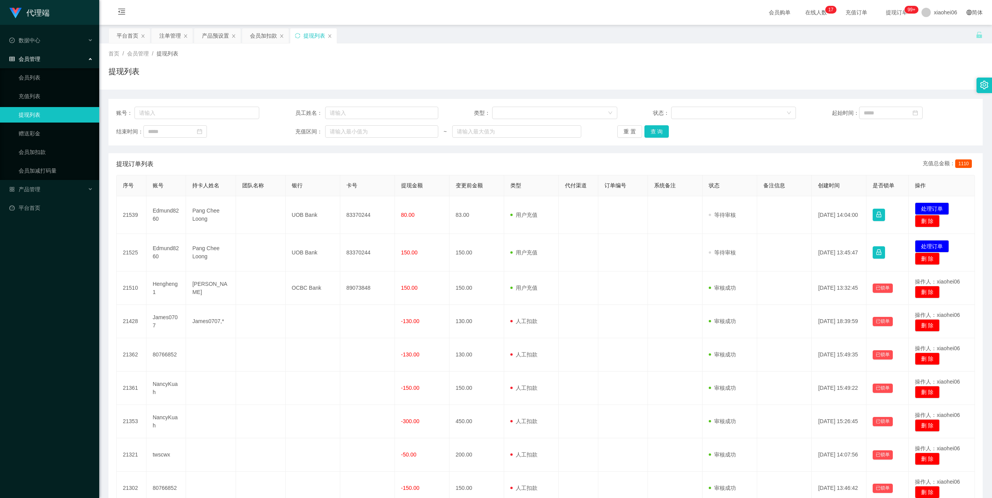
drag, startPoint x: 878, startPoint y: 122, endPoint x: 883, endPoint y: 126, distance: 6.1
click at [878, 122] on div "账号： 员工姓名： 类型： 状态： 起始时间： 结束时间： 充值区间： ~ 重 置 查 询" at bounding box center [546, 122] width 874 height 47
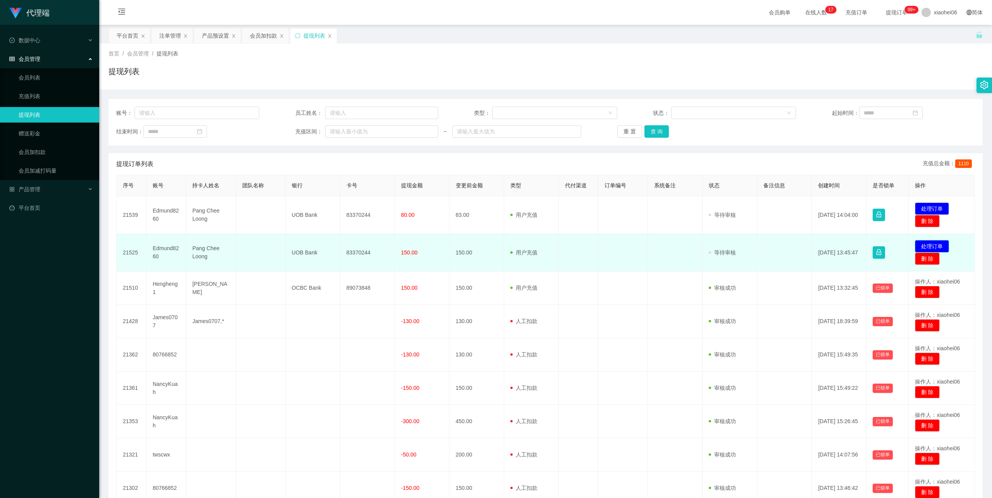
click at [933, 244] on button "处理订单" at bounding box center [932, 246] width 34 height 12
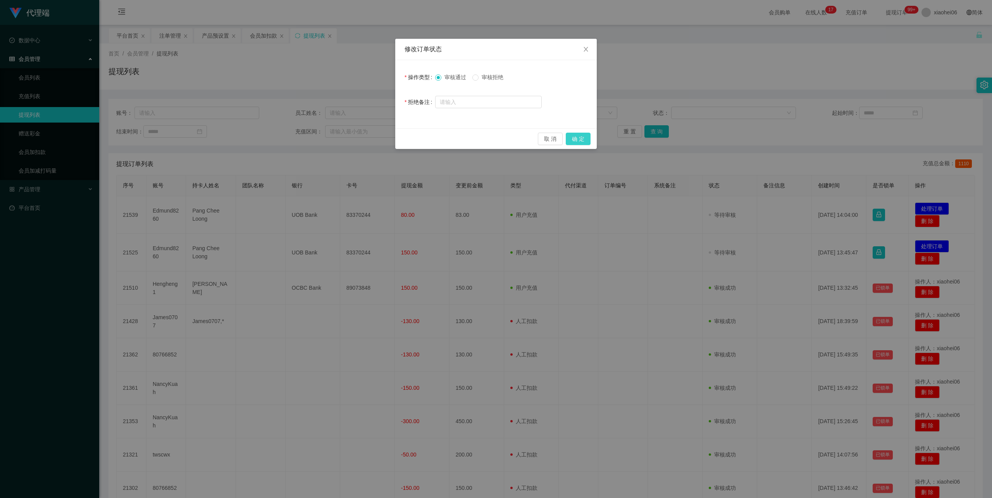
click at [580, 136] on button "确 定" at bounding box center [578, 139] width 25 height 12
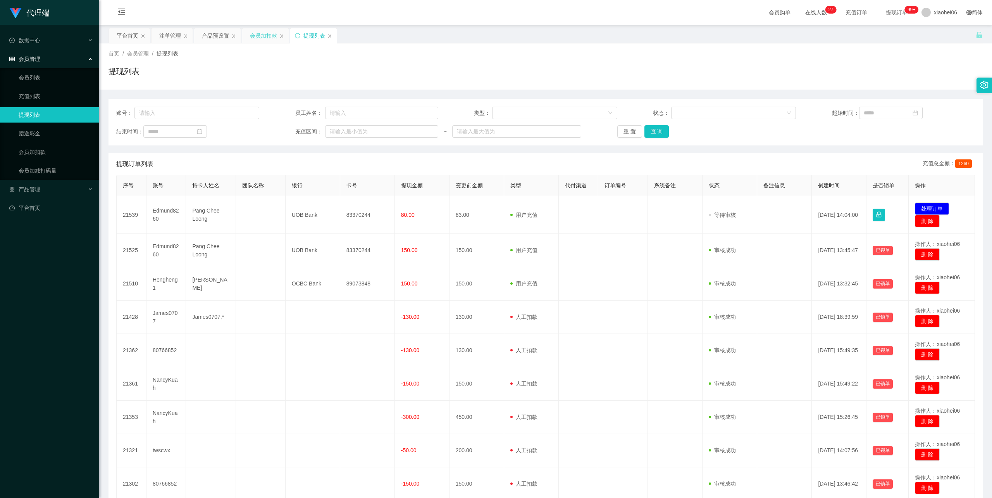
click at [256, 37] on div "会员加扣款" at bounding box center [263, 35] width 27 height 15
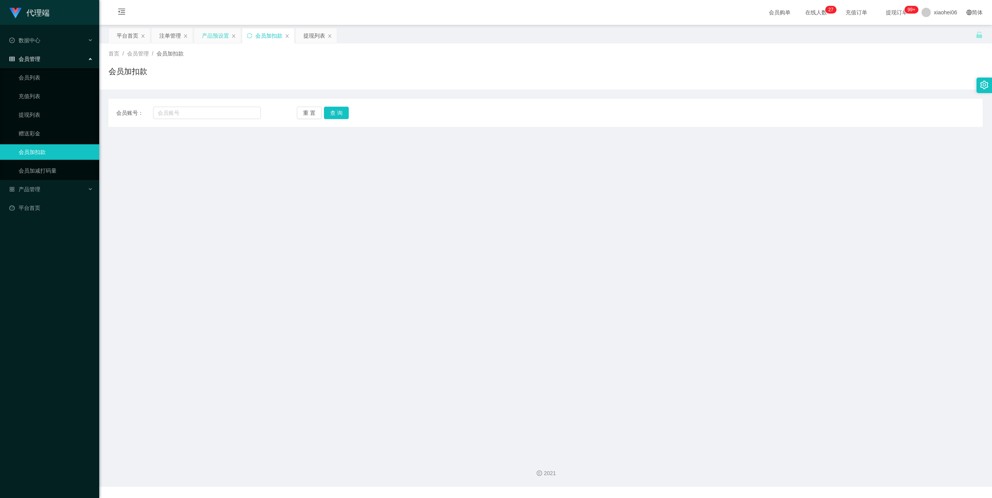
click at [208, 38] on div "产品预设置" at bounding box center [215, 35] width 27 height 15
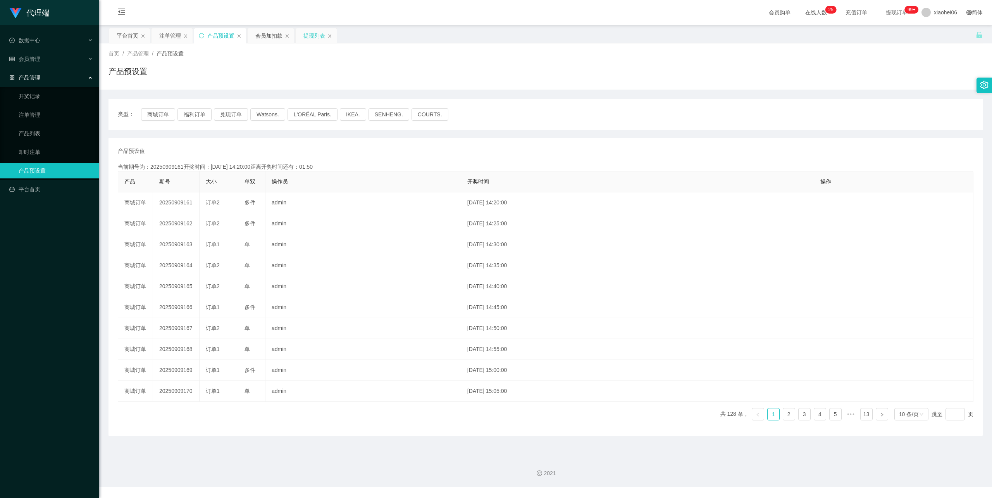
click at [322, 36] on div "提现列表" at bounding box center [314, 35] width 22 height 15
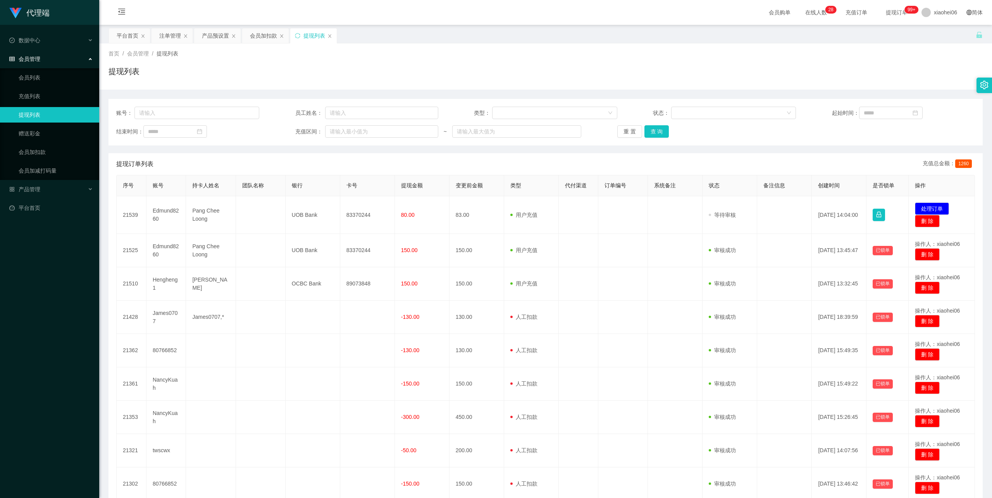
click at [399, 46] on div "首页 / 会员管理 / 提现列表 / 提现列表" at bounding box center [545, 66] width 893 height 46
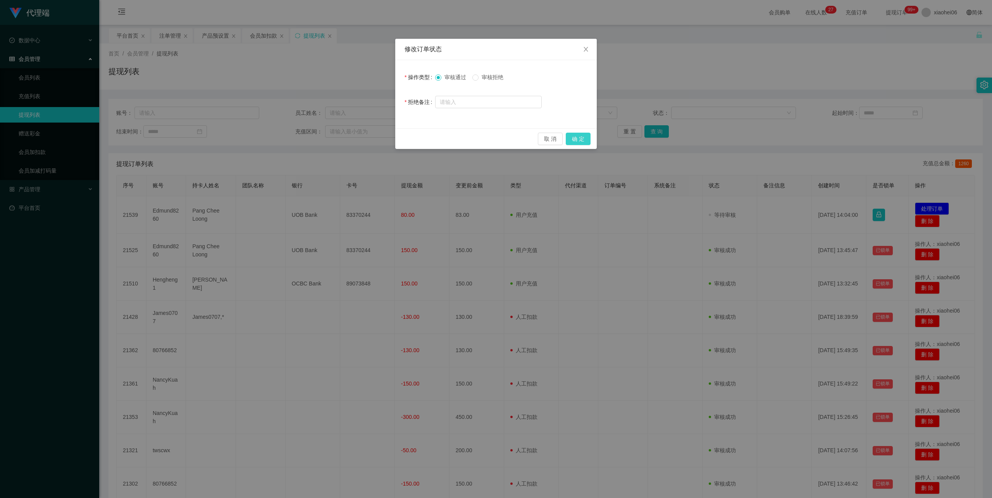
click at [585, 141] on button "确 定" at bounding box center [578, 139] width 25 height 12
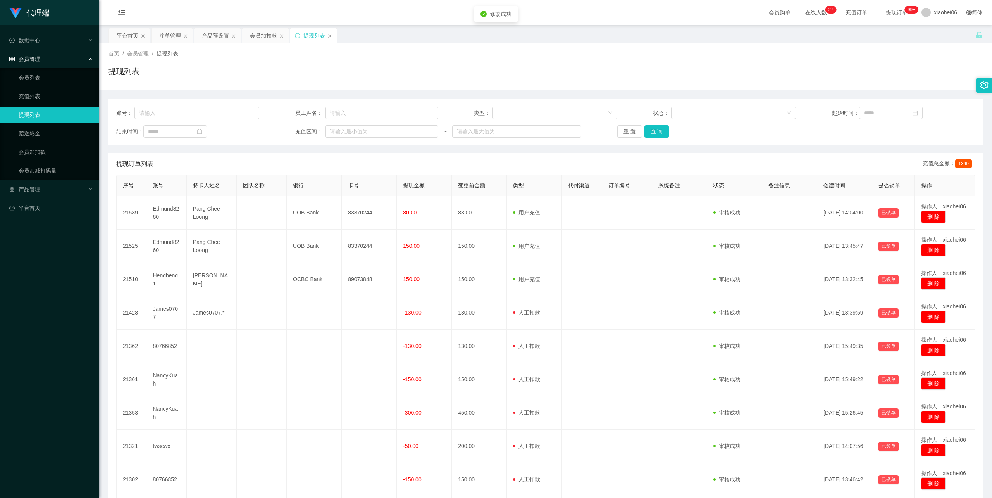
click at [642, 55] on div "首页 / 会员管理 / 提现列表 /" at bounding box center [546, 54] width 874 height 8
click at [165, 34] on div "注单管理" at bounding box center [170, 35] width 22 height 15
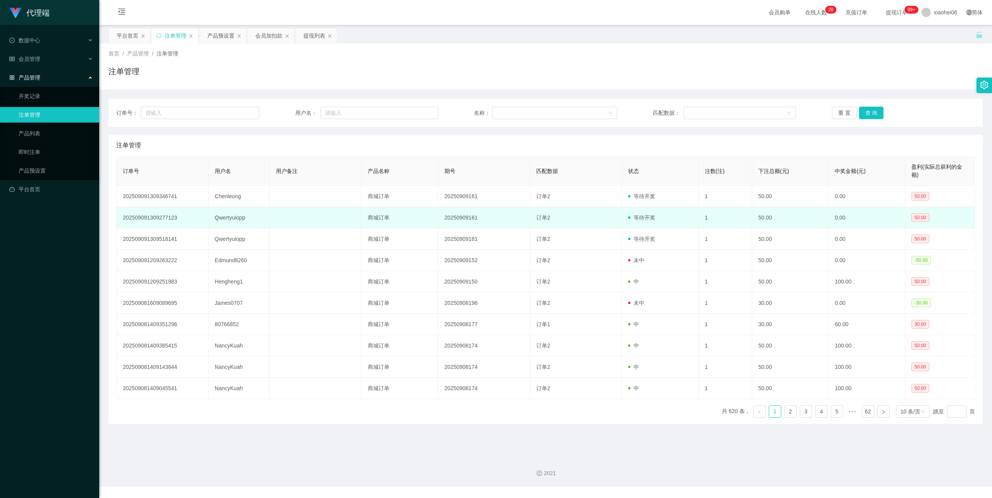
click at [234, 215] on td "Qwertyuiopp" at bounding box center [239, 217] width 61 height 21
click at [231, 216] on td "Qwertyuiopp" at bounding box center [239, 217] width 61 height 21
copy td "Qwertyuiopp"
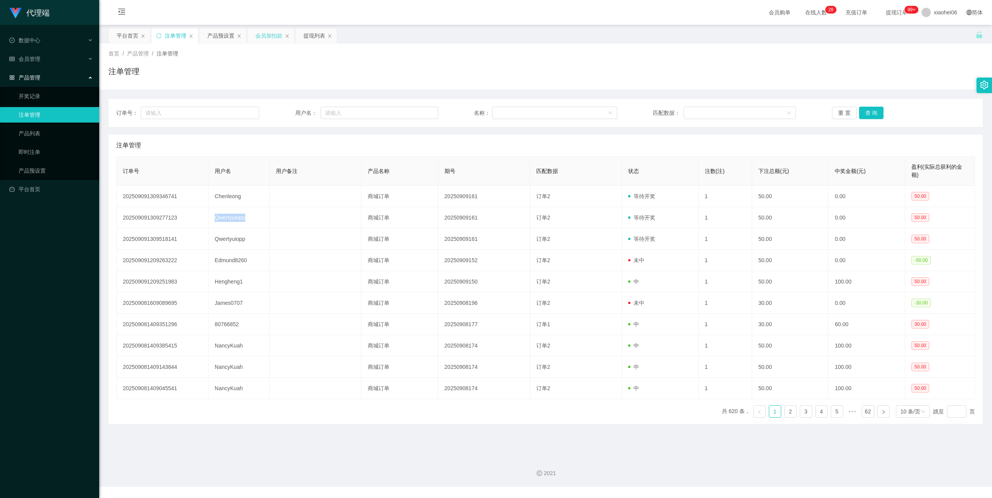
click at [267, 36] on div "会员加扣款" at bounding box center [268, 35] width 27 height 15
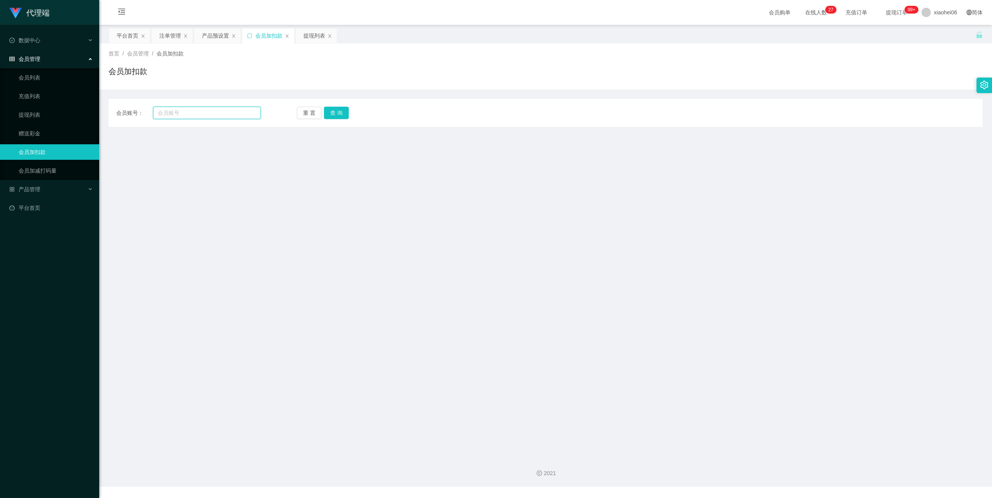
click at [203, 115] on input "text" at bounding box center [207, 113] width 108 height 12
paste input "Qwertyuiopp"
click at [346, 105] on div "会员账号： Qwertyuiopp 重 置 查 询 会员账号 会员姓名 账号余额 操作类型 人工加款 人工扣款 金额 确 定" at bounding box center [546, 113] width 874 height 28
click at [339, 110] on button "查 询" at bounding box center [336, 113] width 25 height 12
click at [160, 110] on input "Qwertyuiopp" at bounding box center [207, 113] width 108 height 12
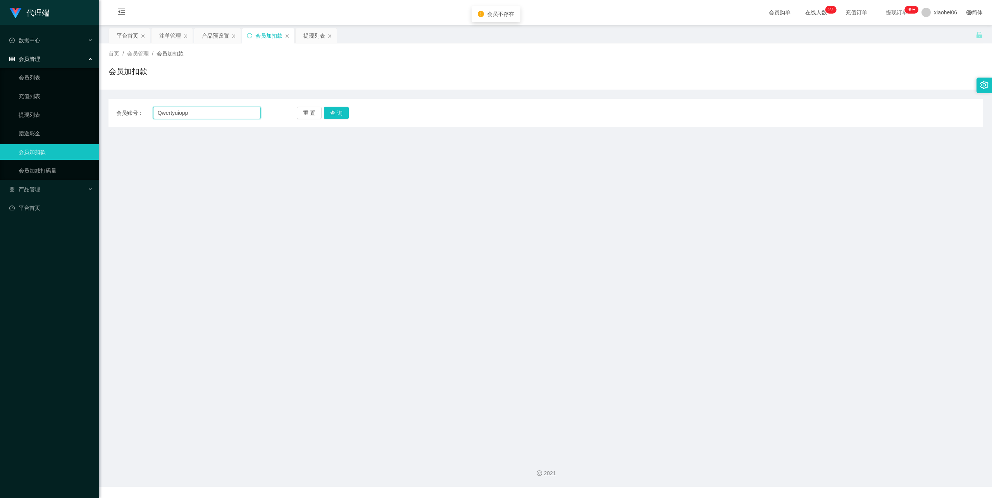
click at [157, 112] on input "Qwertyuiopp" at bounding box center [207, 113] width 108 height 12
click at [219, 112] on input "Qwertyuiopp" at bounding box center [207, 113] width 108 height 12
type input "Qwertyuiopp"
click at [330, 109] on button "查 询" at bounding box center [336, 113] width 25 height 12
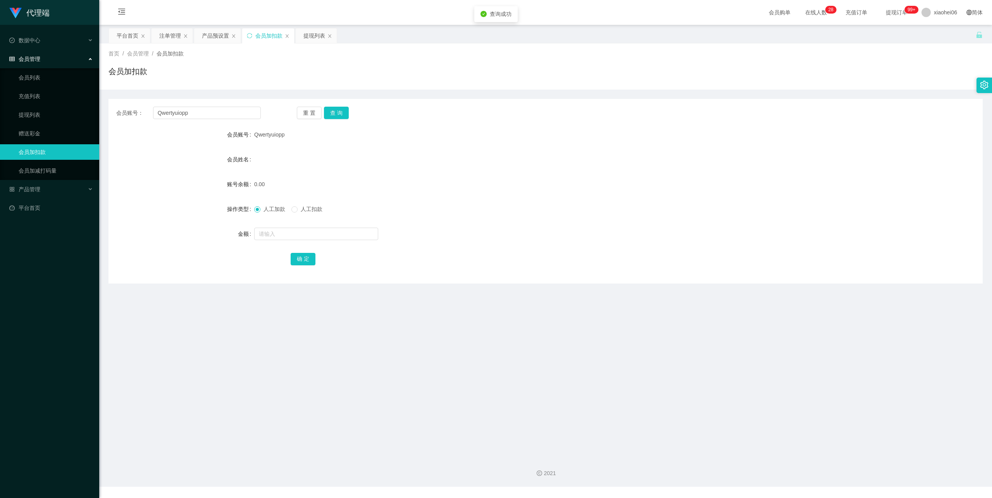
drag, startPoint x: 455, startPoint y: 177, endPoint x: 486, endPoint y: 148, distance: 42.8
click at [455, 176] on div "0.00" at bounding box center [509, 184] width 510 height 16
click at [334, 112] on button "查 询" at bounding box center [336, 113] width 25 height 12
click at [318, 205] on label "人工扣款" at bounding box center [308, 209] width 34 height 8
click at [292, 236] on input "text" at bounding box center [316, 234] width 124 height 12
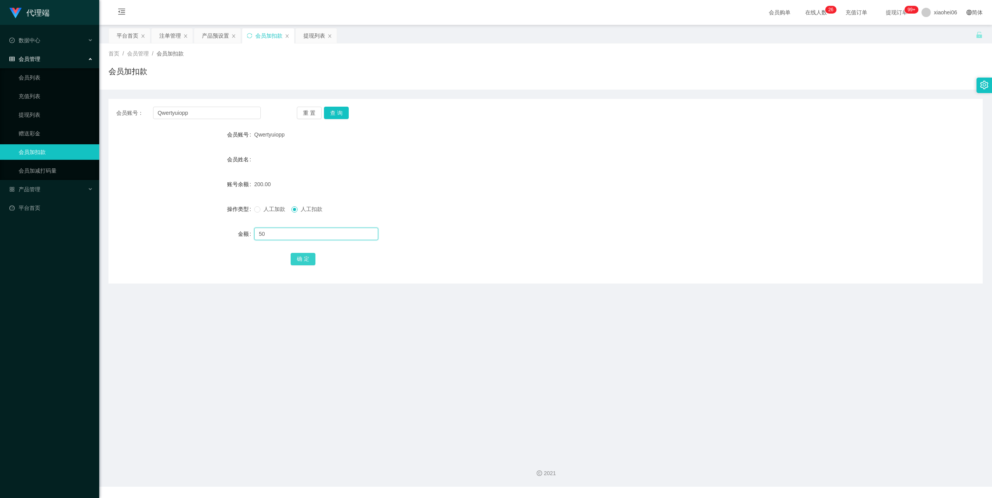
type input "50"
click at [293, 261] on button "确 定" at bounding box center [303, 259] width 25 height 12
drag, startPoint x: 197, startPoint y: 113, endPoint x: 91, endPoint y: 109, distance: 106.3
click at [91, 109] on section "代理端 数据中心 会员管理 会员列表 充值列表 提现列表 赠送彩金 会员加扣款 会员加减打码量 产品管理 开奖记录 注单管理 产品列表 即时注单 产品预设置 …" at bounding box center [496, 243] width 992 height 486
paste input "Chenleong"
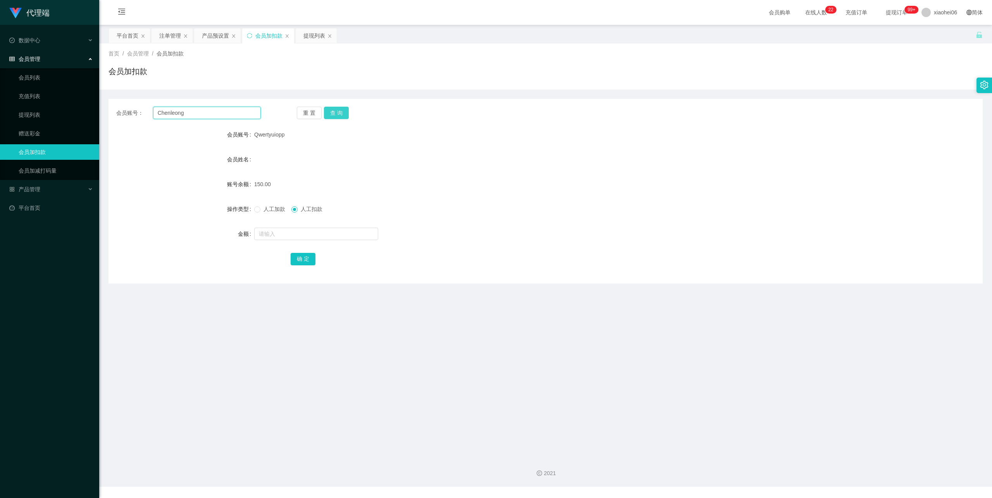
type input "Chenleong"
click at [337, 110] on button "查 询" at bounding box center [336, 113] width 25 height 12
click at [270, 207] on span "人工加款" at bounding box center [274, 209] width 28 height 6
click at [279, 235] on input "text" at bounding box center [316, 234] width 124 height 12
type input "70"
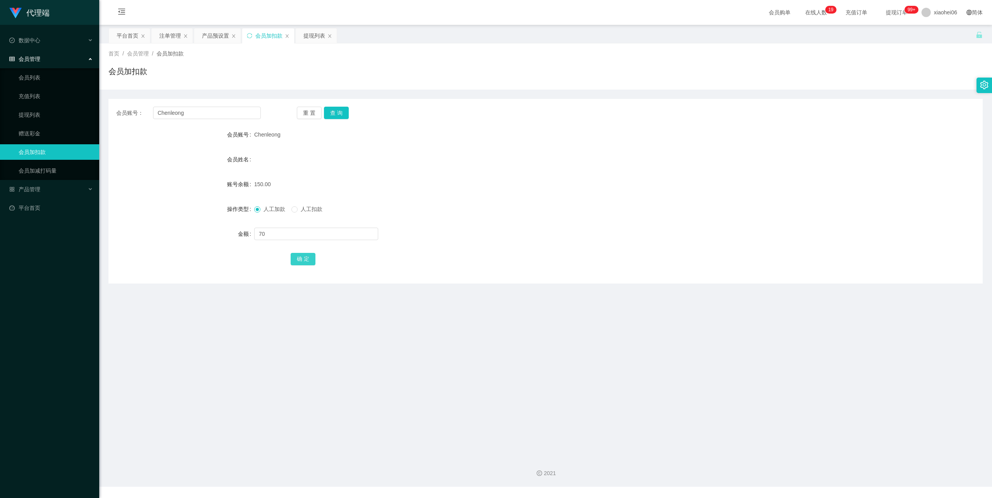
click at [308, 253] on button "确 定" at bounding box center [303, 259] width 25 height 12
click at [223, 127] on div "会员账号" at bounding box center [182, 135] width 146 height 16
drag, startPoint x: 195, startPoint y: 112, endPoint x: 45, endPoint y: 107, distance: 149.3
click at [47, 107] on section "代理端 数据中心 会员管理 会员列表 充值列表 提现列表 赠送彩金 会员加扣款 会员加减打码量 产品管理 开奖记录 注单管理 产品列表 即时注单 产品预设置 …" at bounding box center [496, 243] width 992 height 486
paste input "qwertyuiopp"
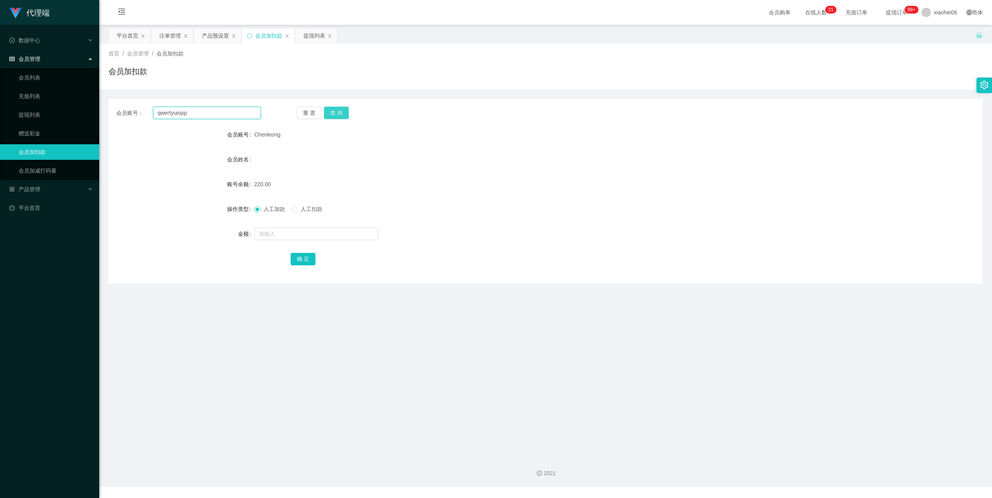
type input "qwertyuiopp"
click at [343, 112] on button "查 询" at bounding box center [336, 113] width 25 height 12
click at [286, 234] on input "text" at bounding box center [316, 234] width 124 height 12
type input "50"
click at [307, 256] on button "确 定" at bounding box center [303, 259] width 25 height 12
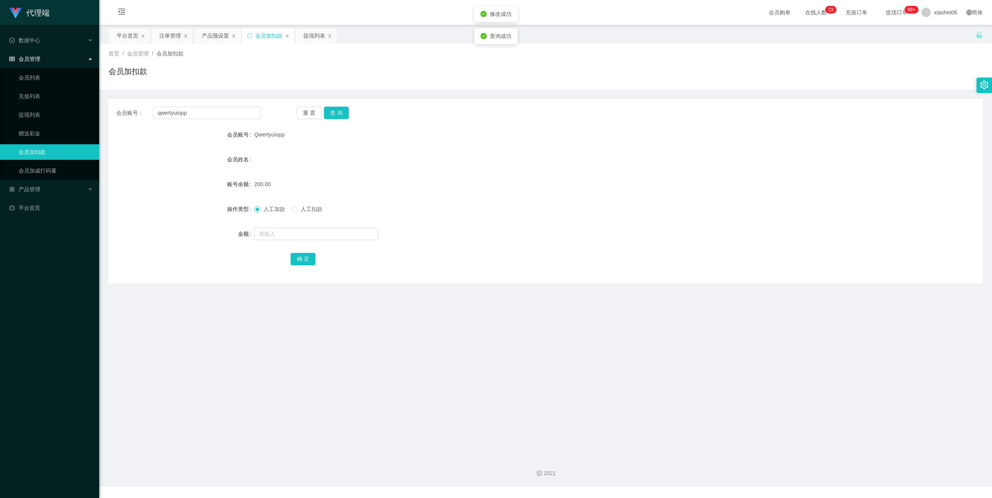
click at [679, 118] on div "会员账号： qwertyuiopp 重 置 查 询" at bounding box center [546, 113] width 874 height 12
click at [312, 28] on div "提现列表" at bounding box center [316, 36] width 42 height 16
click at [312, 33] on div "提现列表" at bounding box center [314, 35] width 22 height 15
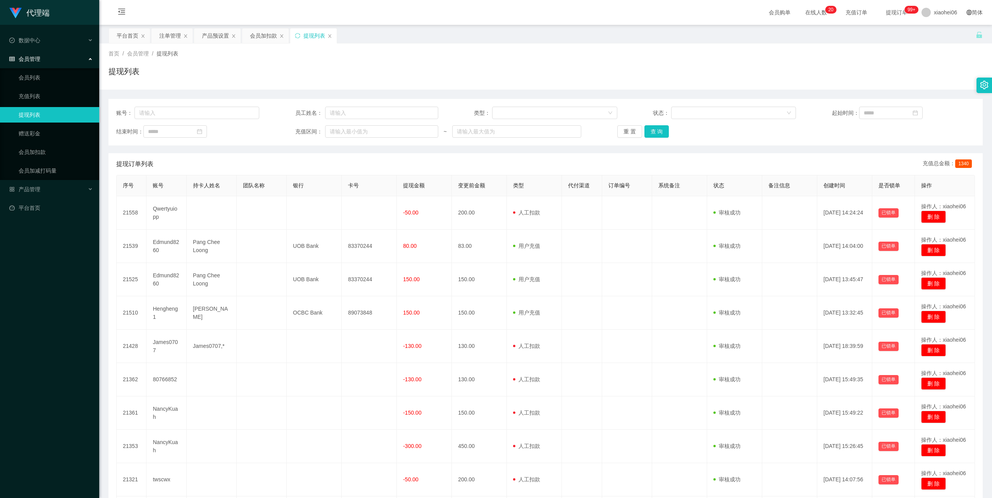
click at [458, 70] on div "提现列表" at bounding box center [546, 75] width 874 height 18
click at [483, 71] on div "提现列表" at bounding box center [546, 75] width 874 height 18
click at [500, 64] on div "首页 / 会员管理 / 提现列表 / 提现列表" at bounding box center [546, 67] width 874 height 34
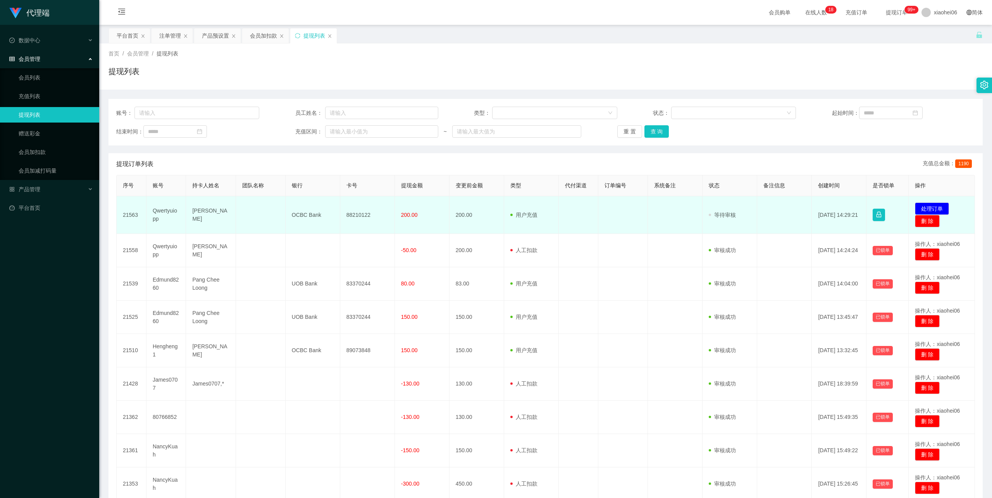
click at [201, 213] on td "[PERSON_NAME]" at bounding box center [211, 215] width 50 height 38
click at [200, 213] on td "[PERSON_NAME]" at bounding box center [211, 215] width 50 height 38
copy td "[PERSON_NAME]"
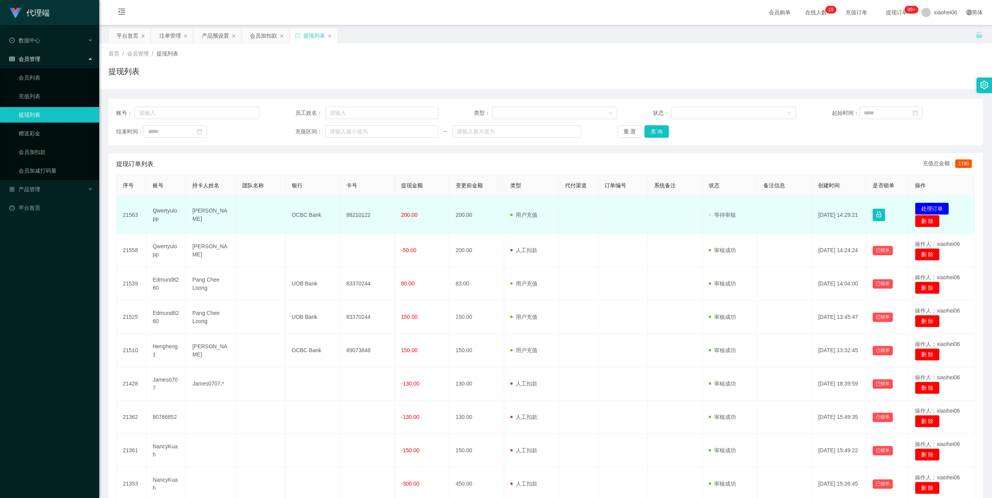
click at [300, 214] on td "OCBC Bank" at bounding box center [313, 215] width 55 height 38
copy td "OCBC Bank"
click at [357, 214] on td "88210122" at bounding box center [367, 215] width 55 height 38
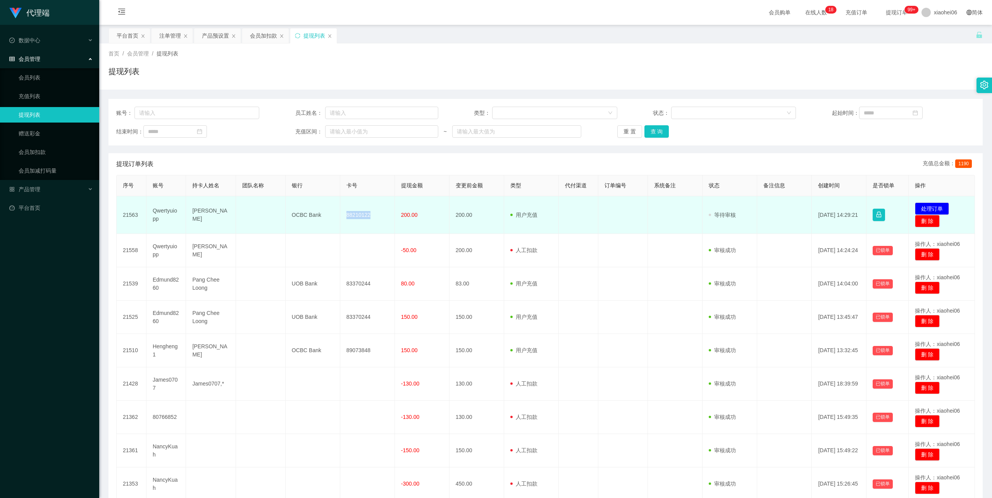
click at [357, 213] on td "88210122" at bounding box center [367, 215] width 55 height 38
copy td "88210122"
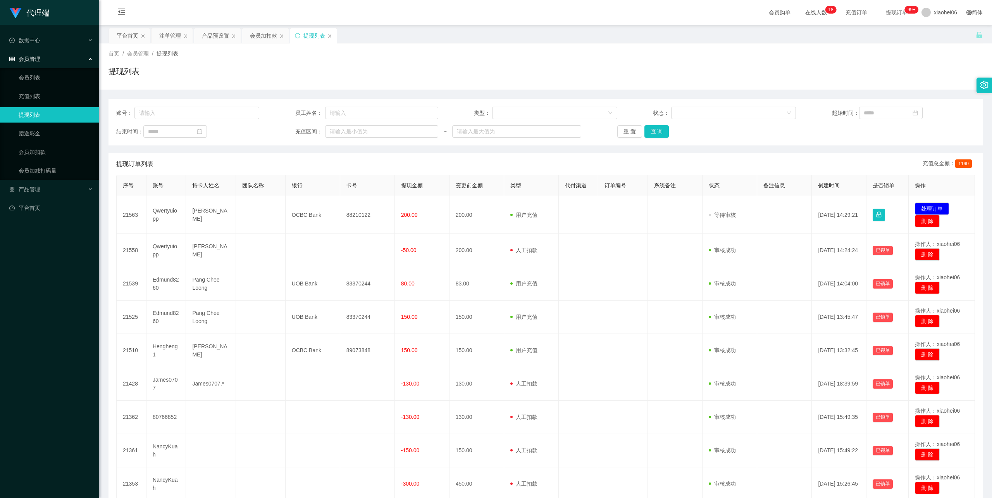
click at [570, 62] on div "首页 / 会员管理 / 提现列表 / 提现列表" at bounding box center [546, 67] width 874 height 34
click at [465, 64] on div "首页 / 会员管理 / 提现列表 / 提现列表" at bounding box center [546, 67] width 874 height 34
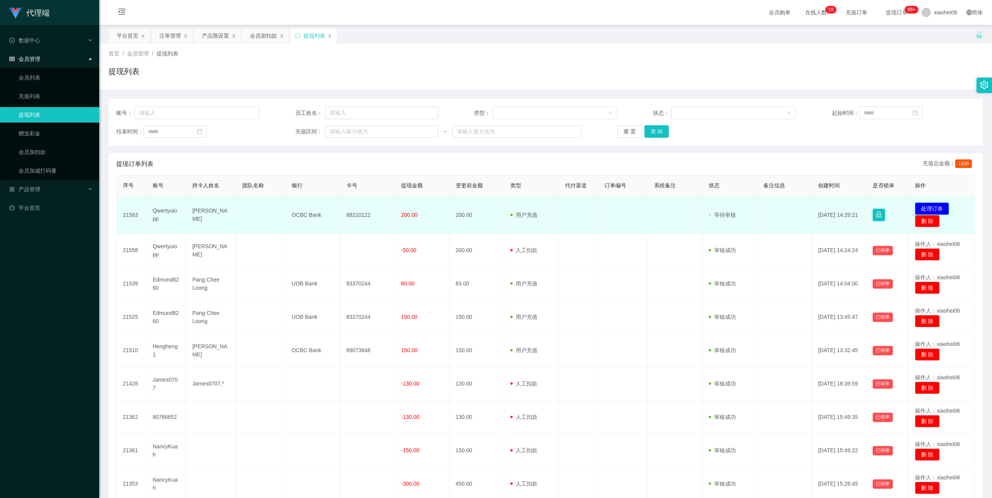
click at [926, 205] on button "处理订单" at bounding box center [932, 208] width 34 height 12
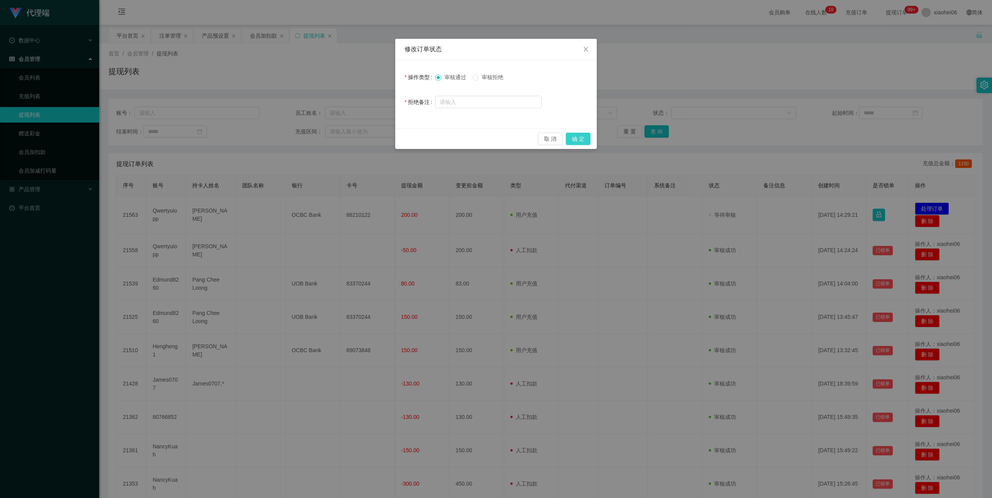
click at [585, 134] on button "确 定" at bounding box center [578, 139] width 25 height 12
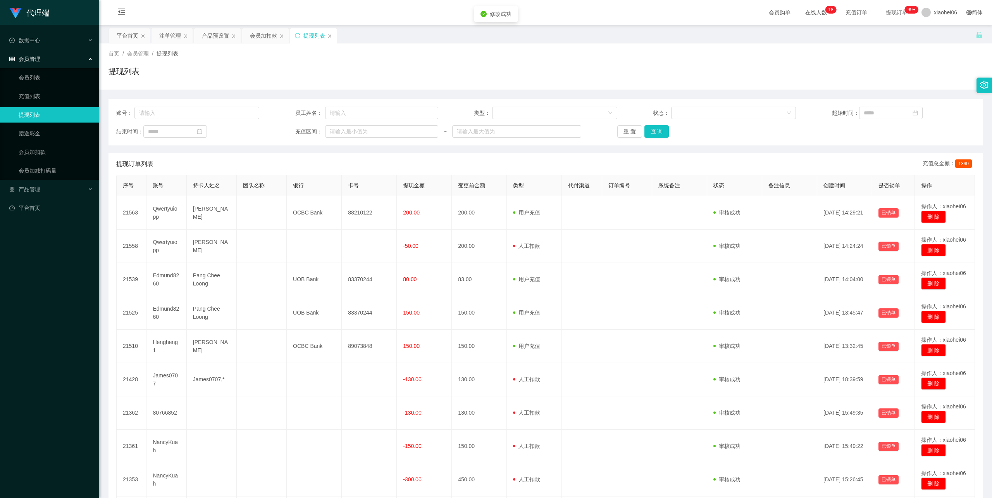
click at [595, 71] on div "提现列表" at bounding box center [546, 75] width 874 height 18
click at [269, 36] on div "会员加扣款" at bounding box center [263, 35] width 27 height 15
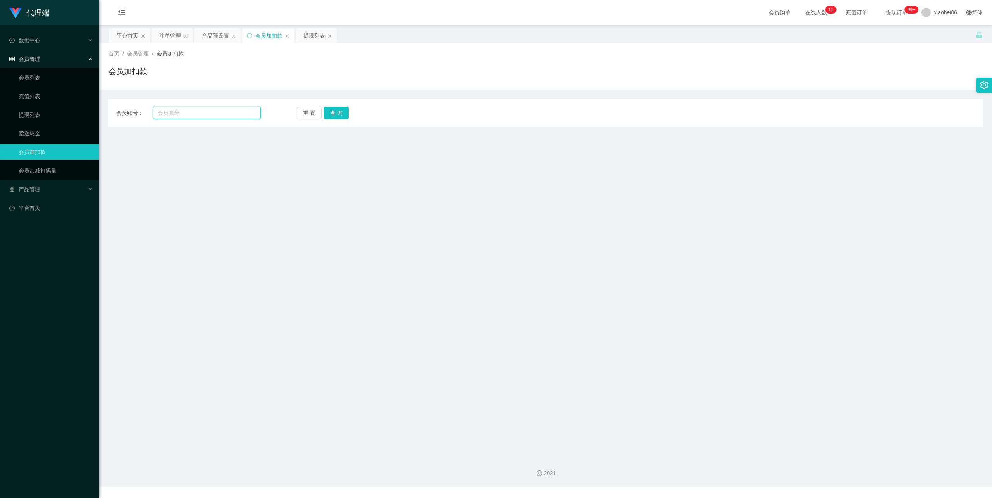
click at [197, 115] on input "text" at bounding box center [207, 113] width 108 height 12
paste input "Chenleong"
type input "Chenleong"
click at [338, 111] on button "查 询" at bounding box center [336, 113] width 25 height 12
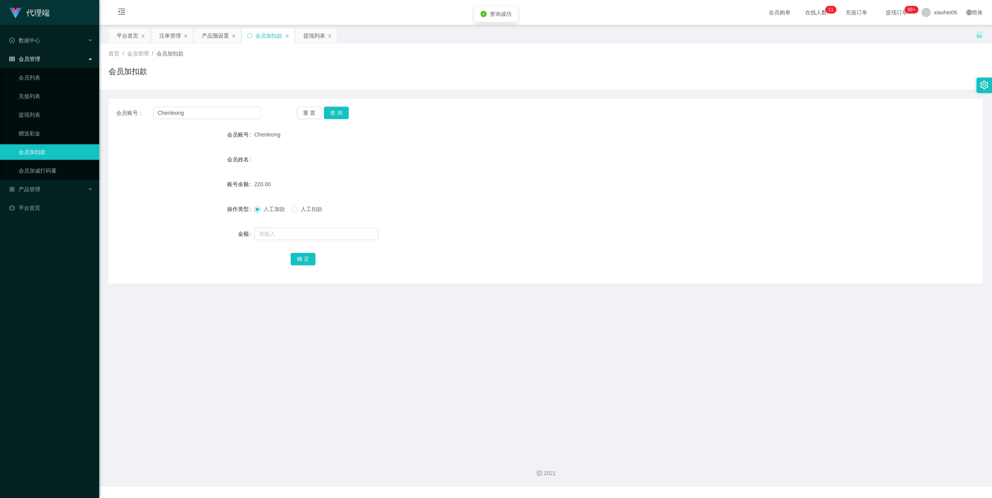
click at [560, 148] on form "会员账号 Chenleong 会员姓名 账号余额 220.00 操作类型 人工加款 人工扣款 金额 确 定" at bounding box center [546, 197] width 874 height 140
click at [311, 33] on div "提现列表" at bounding box center [314, 35] width 22 height 15
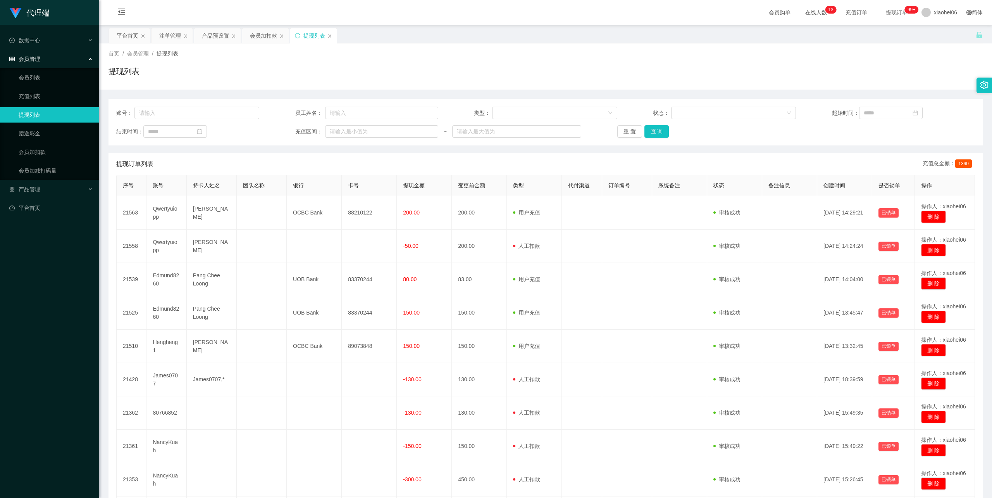
click at [359, 74] on div "提现列表" at bounding box center [546, 75] width 874 height 18
click at [261, 36] on div "会员加扣款" at bounding box center [263, 35] width 27 height 15
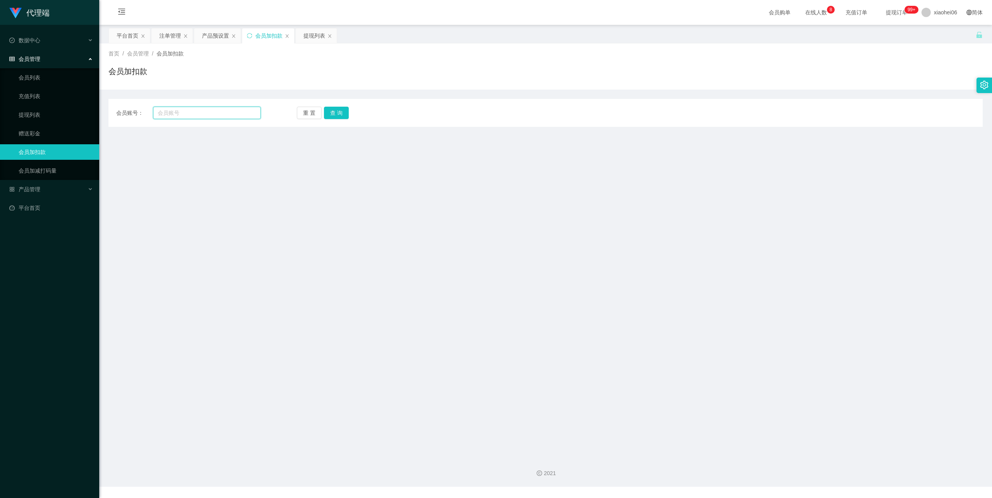
drag, startPoint x: 205, startPoint y: 112, endPoint x: 211, endPoint y: 114, distance: 6.0
click at [205, 112] on input "text" at bounding box center [207, 113] width 108 height 12
paste input "Edmund8260"
type input "Edmund8260"
click at [334, 117] on button "查 询" at bounding box center [336, 113] width 25 height 12
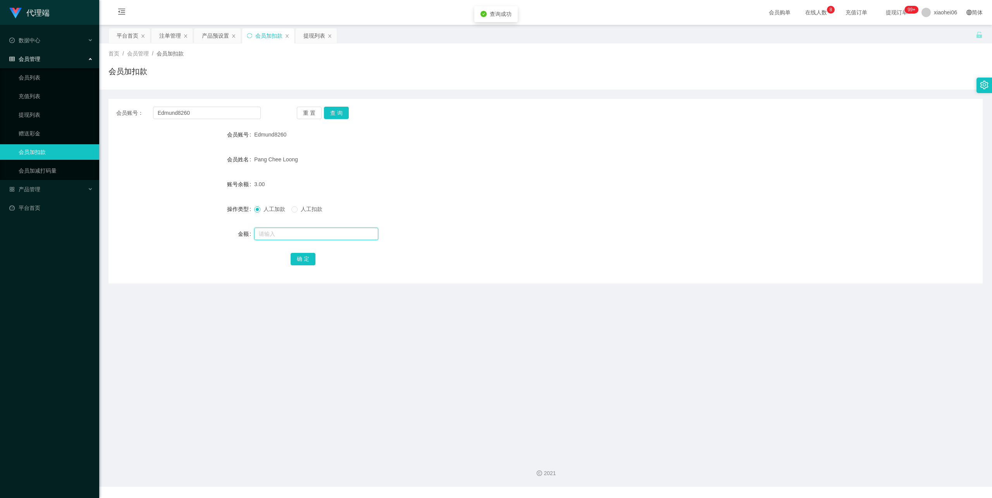
click at [300, 234] on input "text" at bounding box center [316, 234] width 124 height 12
type input "200"
click at [309, 253] on button "确 定" at bounding box center [303, 259] width 25 height 12
click at [305, 234] on input "200" at bounding box center [316, 234] width 124 height 12
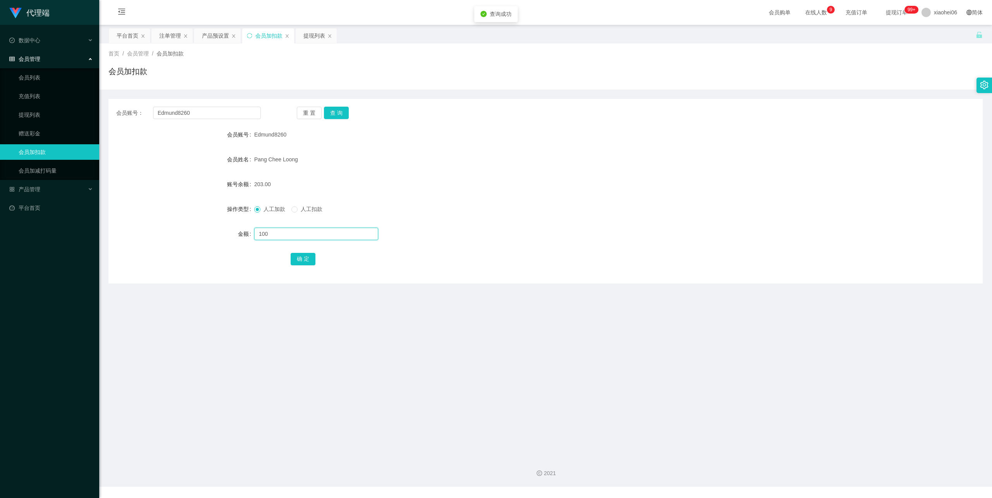
type input "100"
click at [303, 247] on form "会员账号 Edmund8260 会员姓名 Pang Chee Loong 账号余额 203.00 操作类型 人工加款 人工扣款 金额 100 确 定" at bounding box center [546, 197] width 874 height 140
click at [303, 258] on button "确 定" at bounding box center [303, 259] width 25 height 12
drag, startPoint x: 596, startPoint y: 191, endPoint x: 672, endPoint y: 132, distance: 96.4
click at [602, 184] on form "会员账号 Edmund8260 会员姓名 Pang Chee Loong 账号余额 303.00 操作类型 人工加款 人工扣款 金额 确 定" at bounding box center [546, 197] width 874 height 140
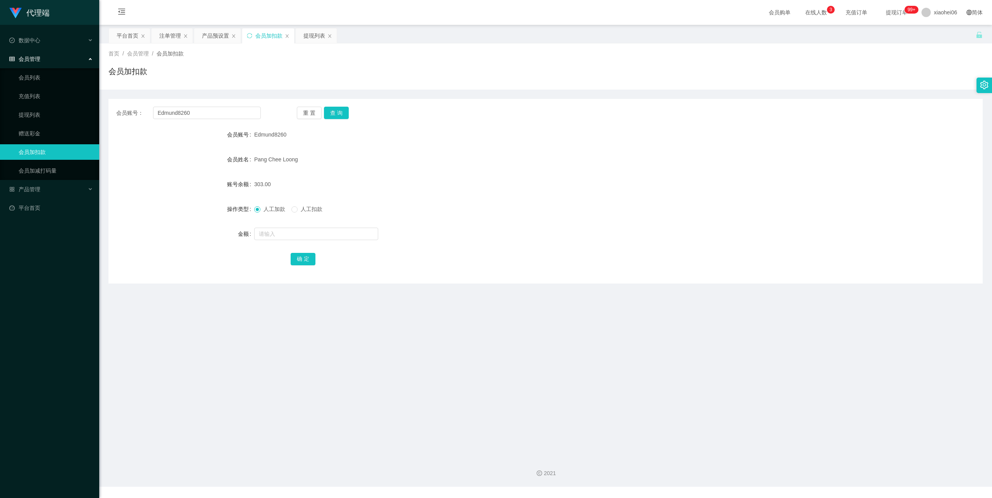
click at [485, 177] on div "303.00" at bounding box center [509, 184] width 510 height 16
click at [314, 35] on div "提现列表" at bounding box center [314, 35] width 22 height 15
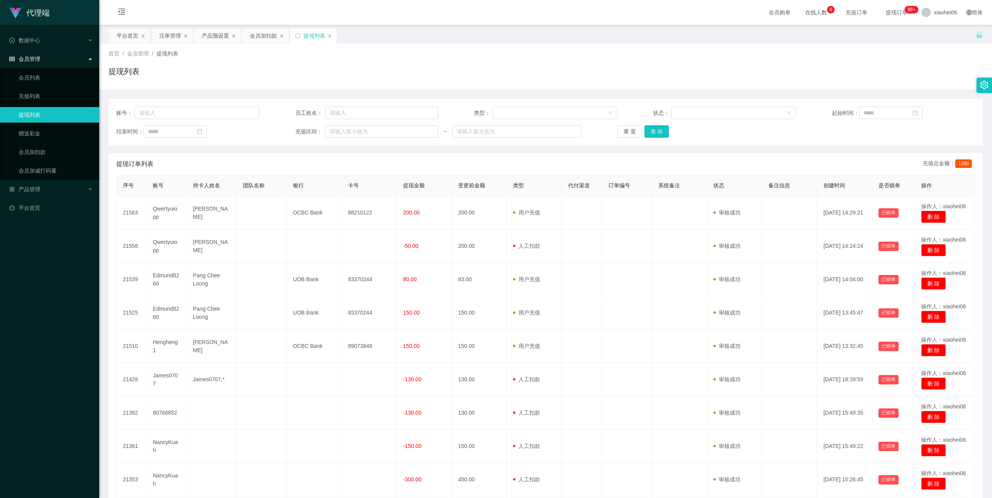
click at [378, 68] on div "提现列表" at bounding box center [546, 75] width 874 height 18
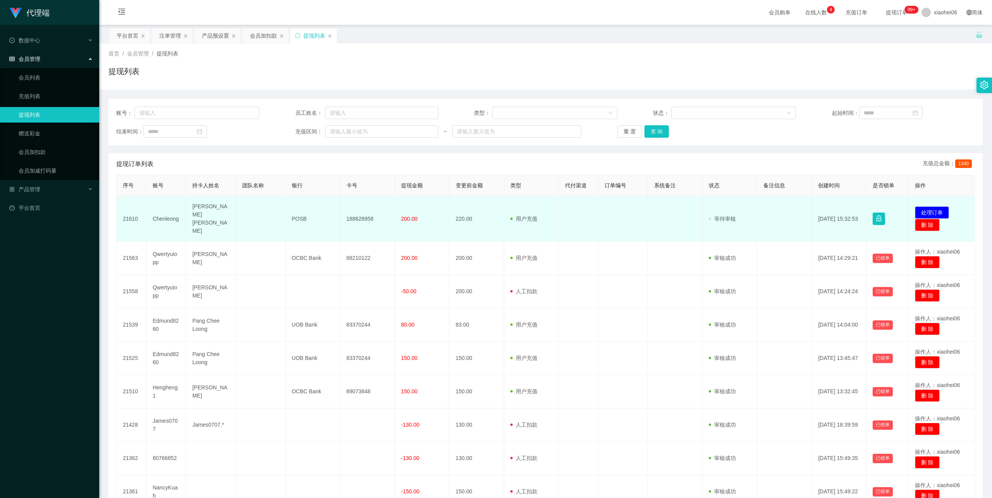
click at [211, 216] on td "[PERSON_NAME] [PERSON_NAME]" at bounding box center [211, 218] width 50 height 45
click at [211, 215] on td "[PERSON_NAME] [PERSON_NAME]" at bounding box center [211, 218] width 50 height 45
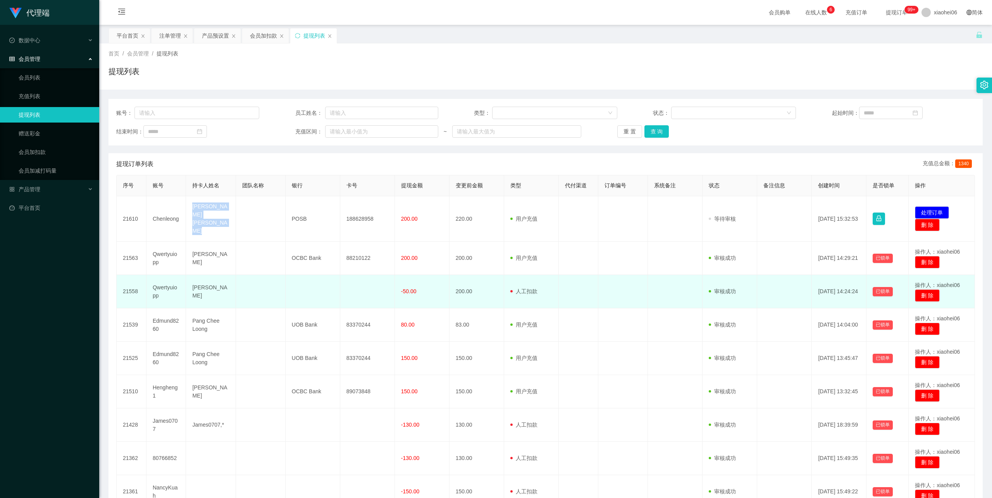
copy td "[PERSON_NAME] [PERSON_NAME]"
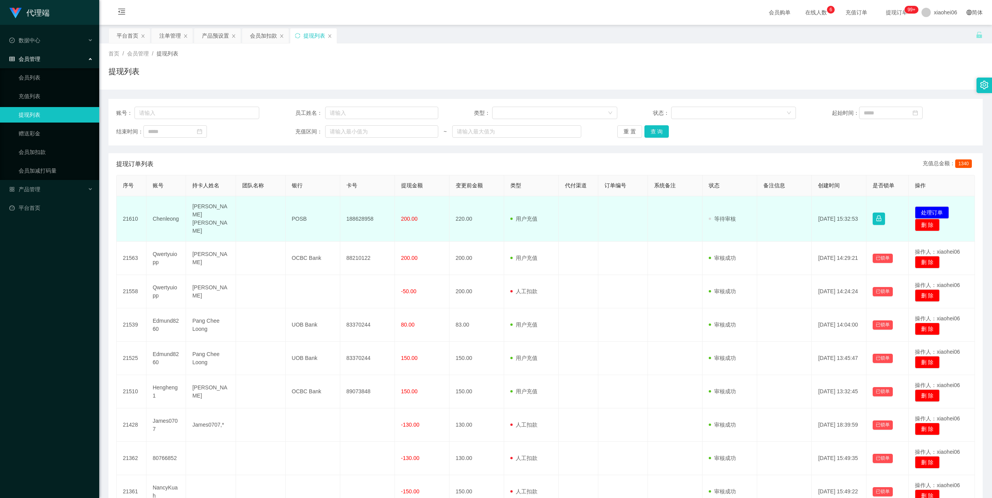
click at [298, 214] on td "POSB" at bounding box center [313, 218] width 55 height 45
click at [298, 213] on td "POSB" at bounding box center [313, 218] width 55 height 45
copy td "POSB"
click at [367, 213] on td "188628958" at bounding box center [367, 218] width 55 height 45
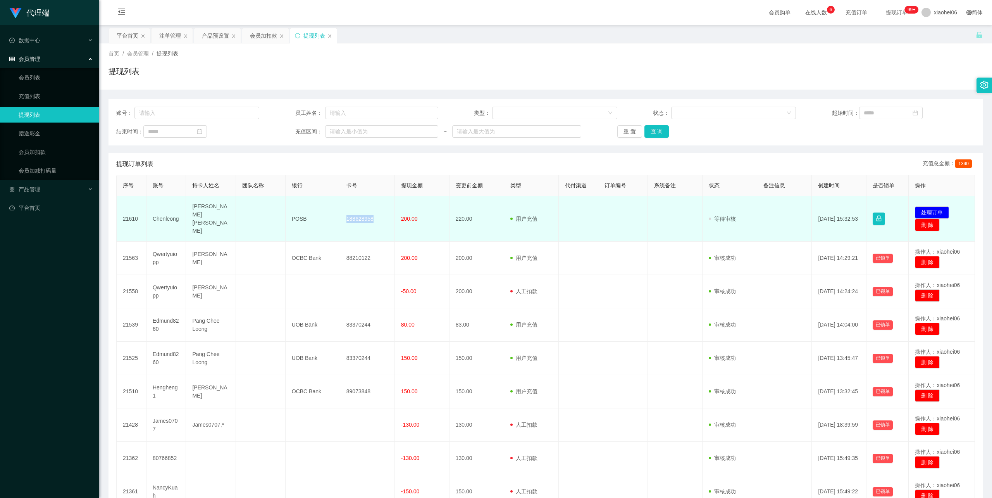
copy td "188628958"
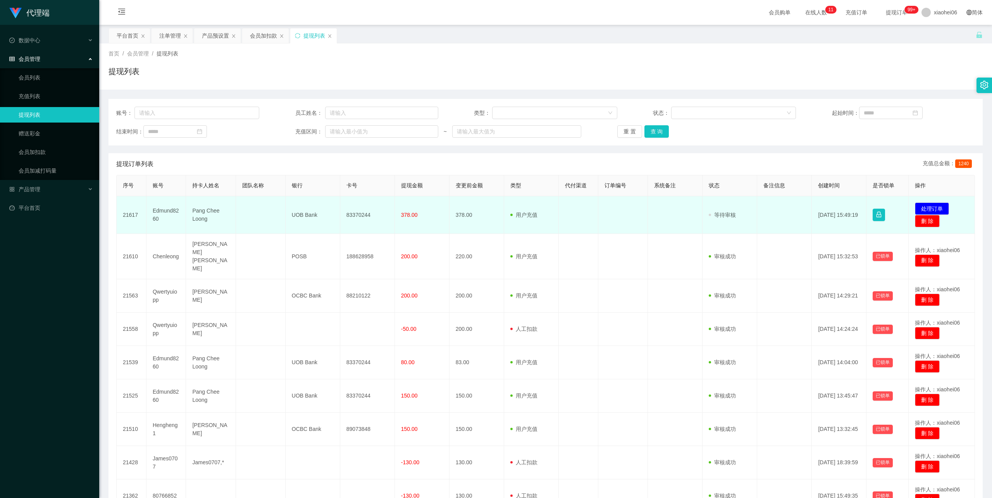
click at [196, 215] on td "Pang Chee Loong" at bounding box center [211, 215] width 50 height 38
copy td "Pang Chee Loong"
click at [305, 213] on td "UOB Bank" at bounding box center [313, 215] width 55 height 38
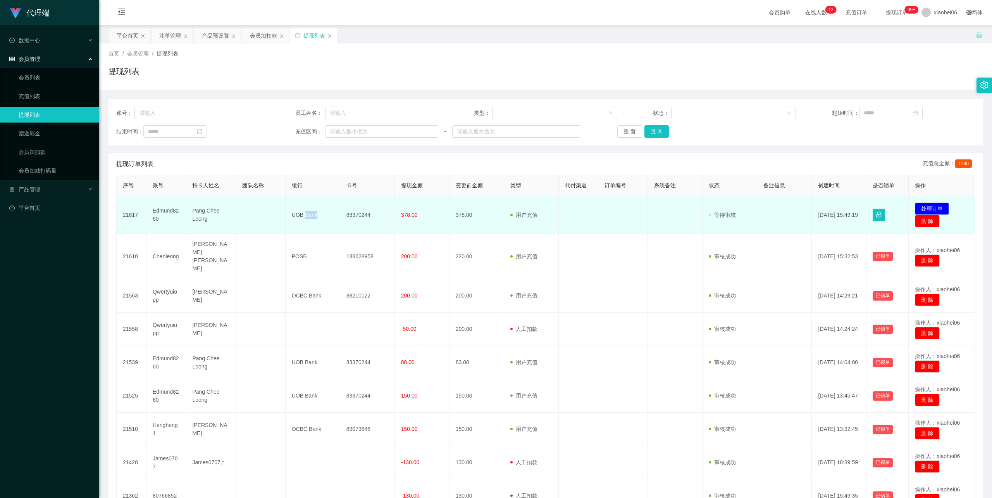
click at [305, 213] on td "UOB Bank" at bounding box center [313, 215] width 55 height 38
copy td "UOB Bank"
click at [360, 212] on td "83370244" at bounding box center [367, 215] width 55 height 38
click at [359, 212] on td "83370244" at bounding box center [367, 215] width 55 height 38
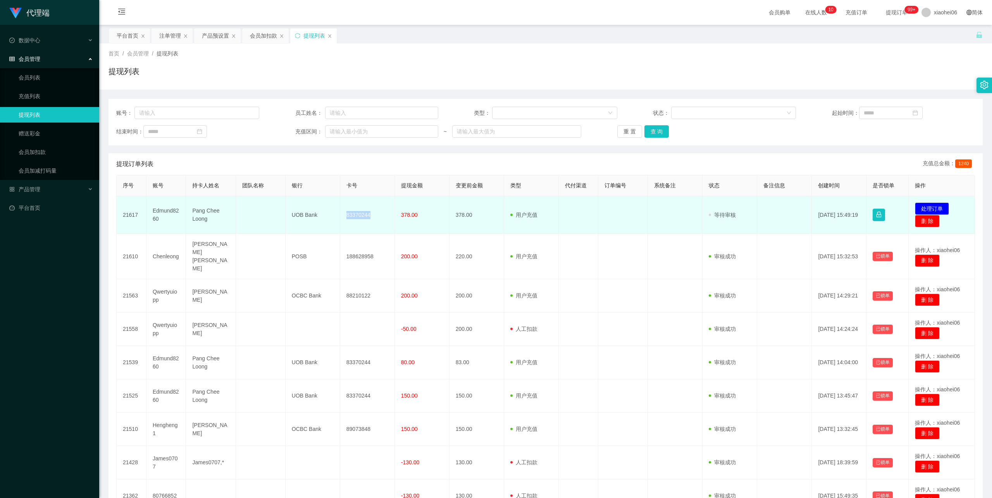
copy td "83370244"
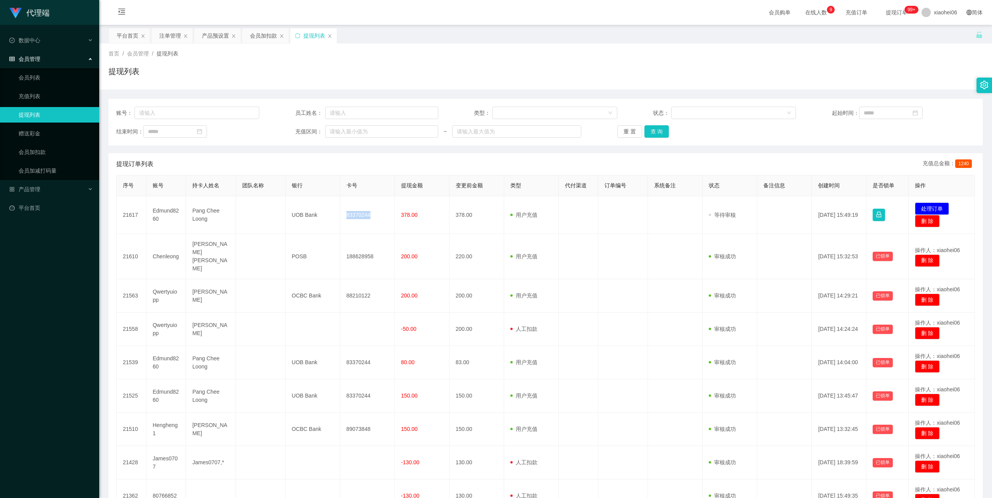
drag, startPoint x: 765, startPoint y: 64, endPoint x: 826, endPoint y: 2, distance: 86.3
click at [765, 64] on div "首页 / 会员管理 / 提现列表 / 提现列表" at bounding box center [546, 67] width 874 height 34
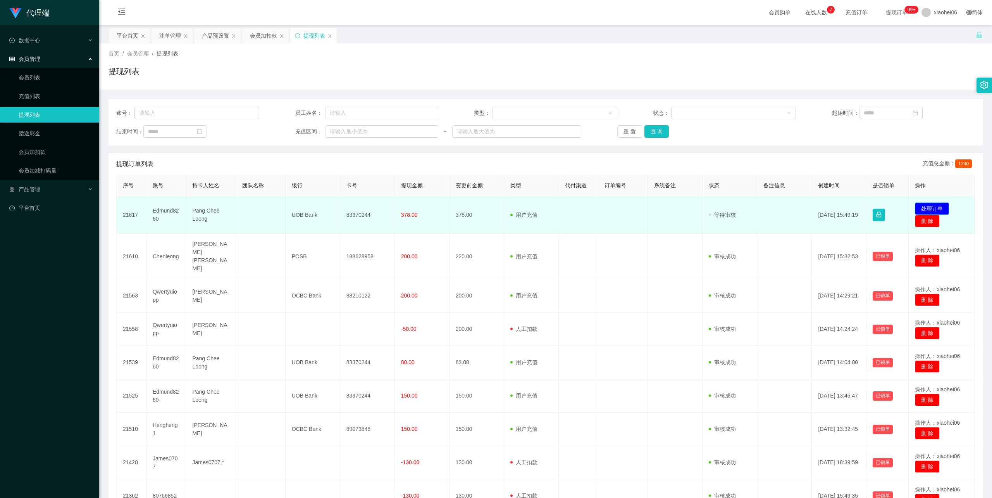
click at [934, 205] on button "处理订单" at bounding box center [932, 208] width 34 height 12
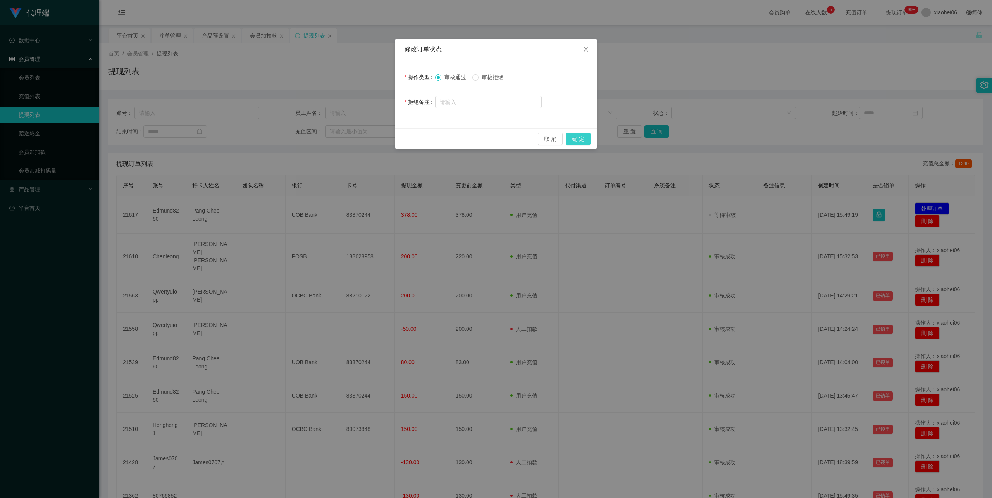
click at [580, 134] on button "确 定" at bounding box center [578, 139] width 25 height 12
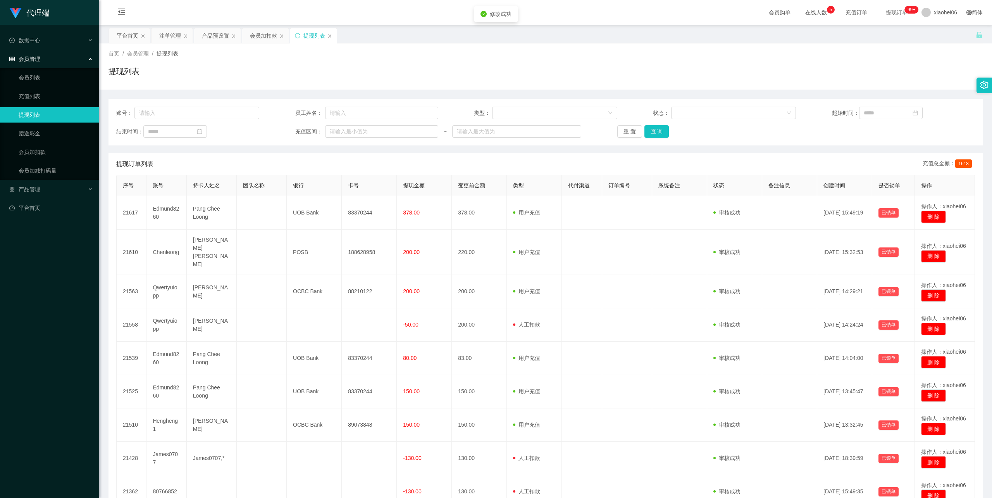
click at [635, 33] on div "平台首页 注单管理 产品预设置 会员加扣款 提现列表" at bounding box center [542, 41] width 867 height 27
click at [616, 64] on div "首页 / 会员管理 / 提现列表 / 提现列表" at bounding box center [546, 67] width 874 height 34
click at [605, 38] on div "平台首页 注单管理 产品预设置 会员加扣款 提现列表" at bounding box center [542, 41] width 867 height 27
